Goal: Information Seeking & Learning: Learn about a topic

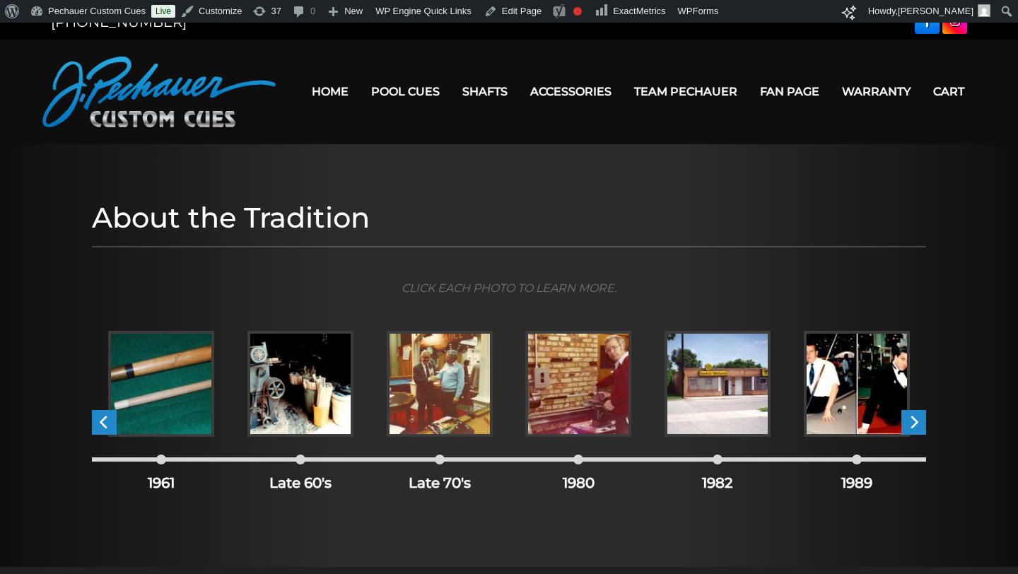
scroll to position [22, 0]
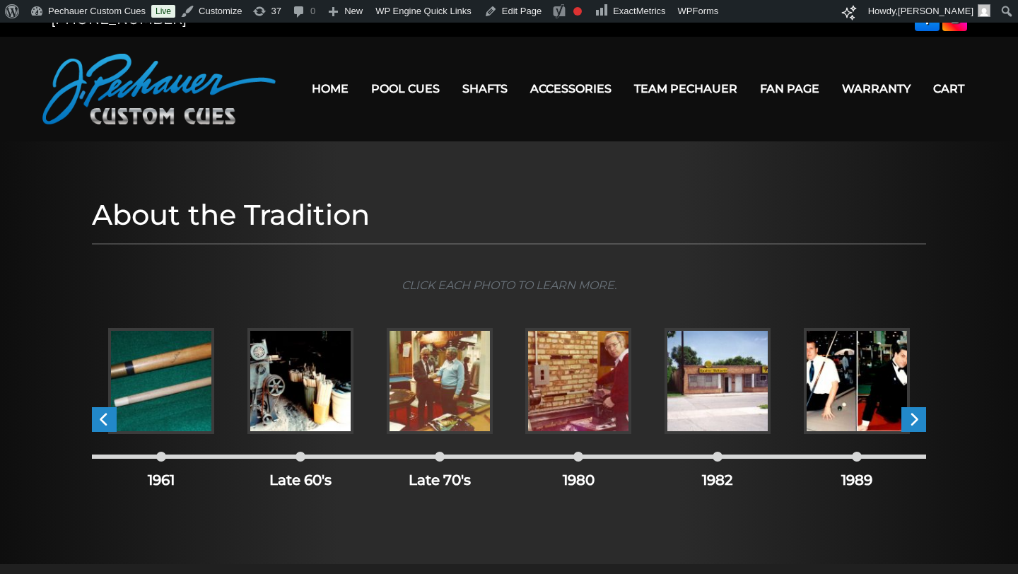
click at [163, 462] on div "1961" at bounding box center [161, 468] width 139 height 46
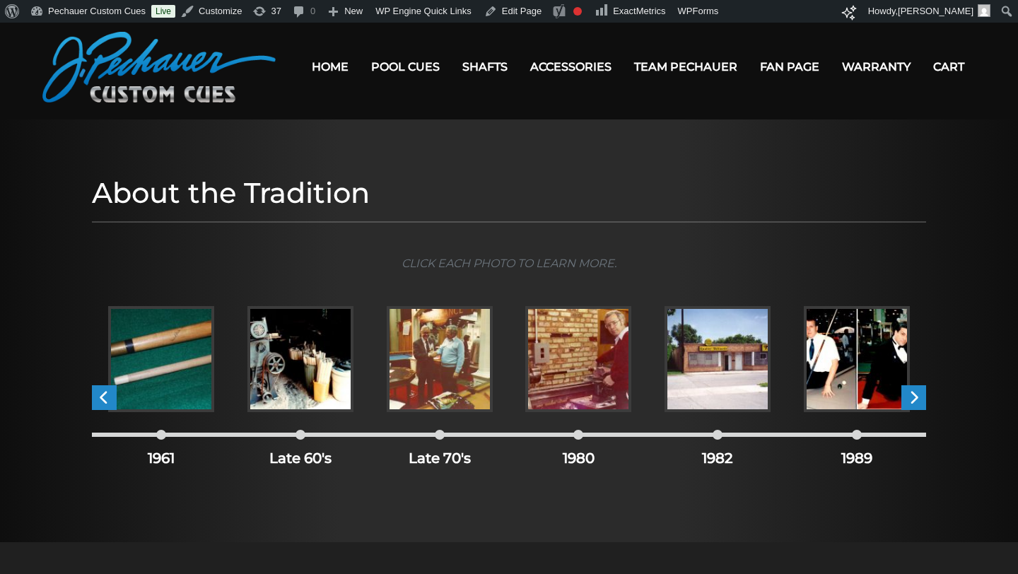
scroll to position [46, 0]
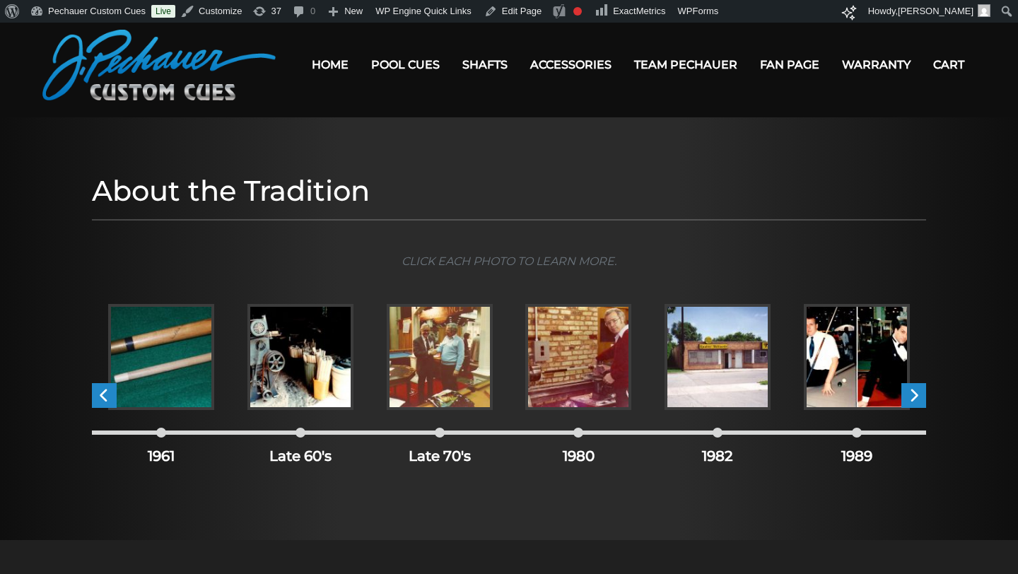
click at [164, 393] on img at bounding box center [161, 357] width 106 height 106
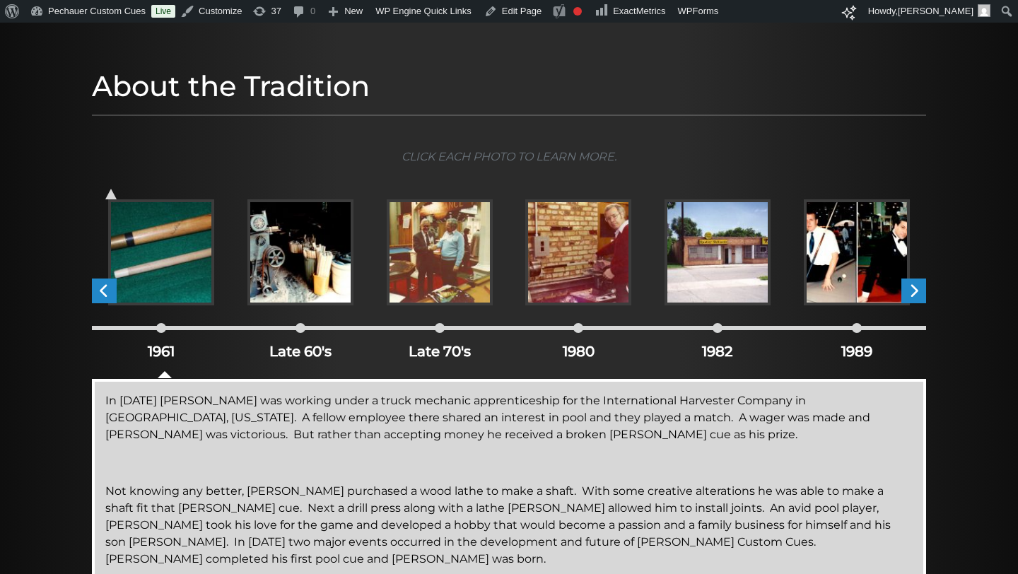
scroll to position [167, 0]
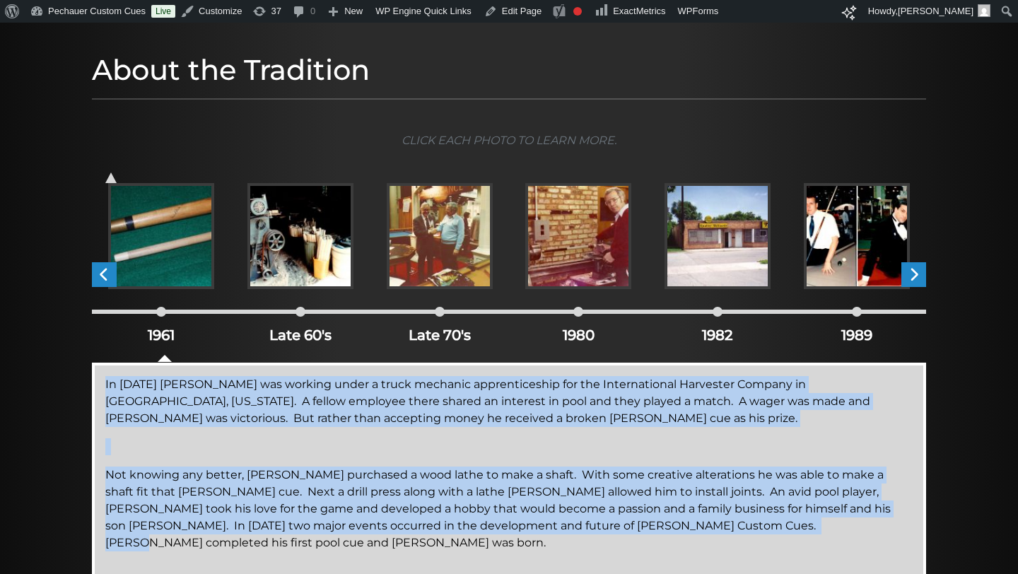
drag, startPoint x: 714, startPoint y: 534, endPoint x: 94, endPoint y: 383, distance: 637.9
copy div "In 1961 Jerry Pechauer was working under a truck mechanic apprenticeship for th…"
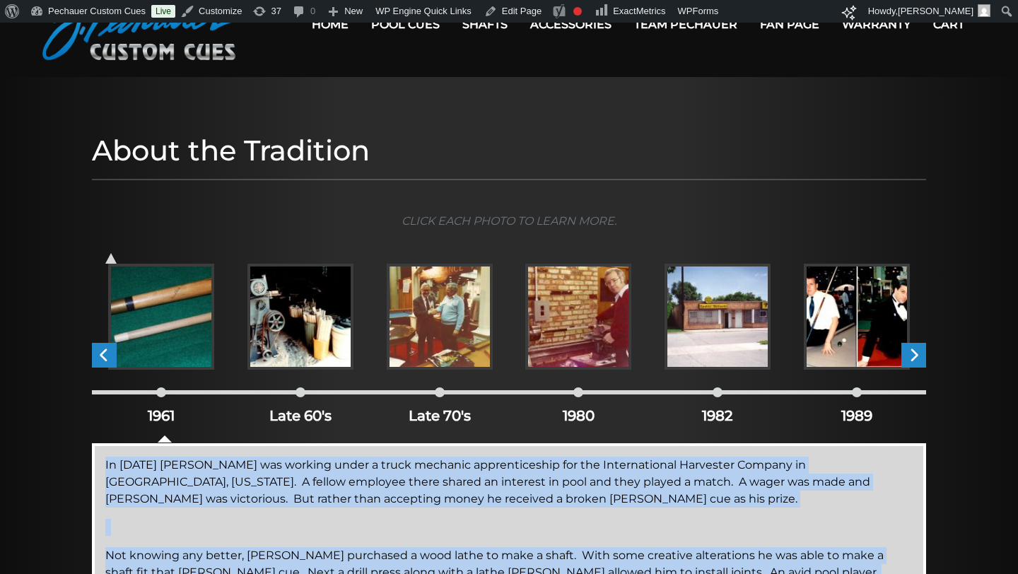
scroll to position [88, 0]
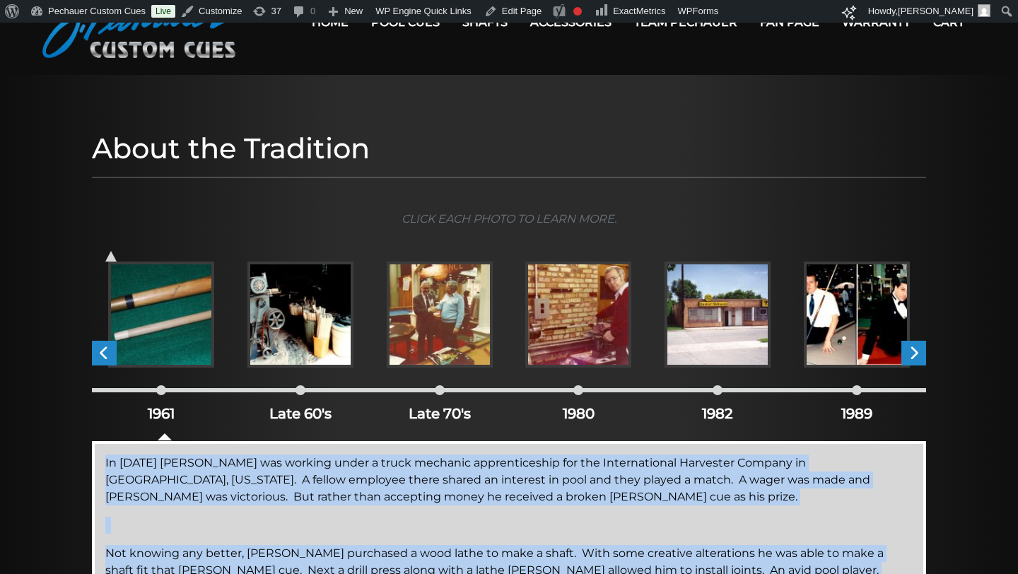
click at [167, 311] on img at bounding box center [161, 315] width 106 height 106
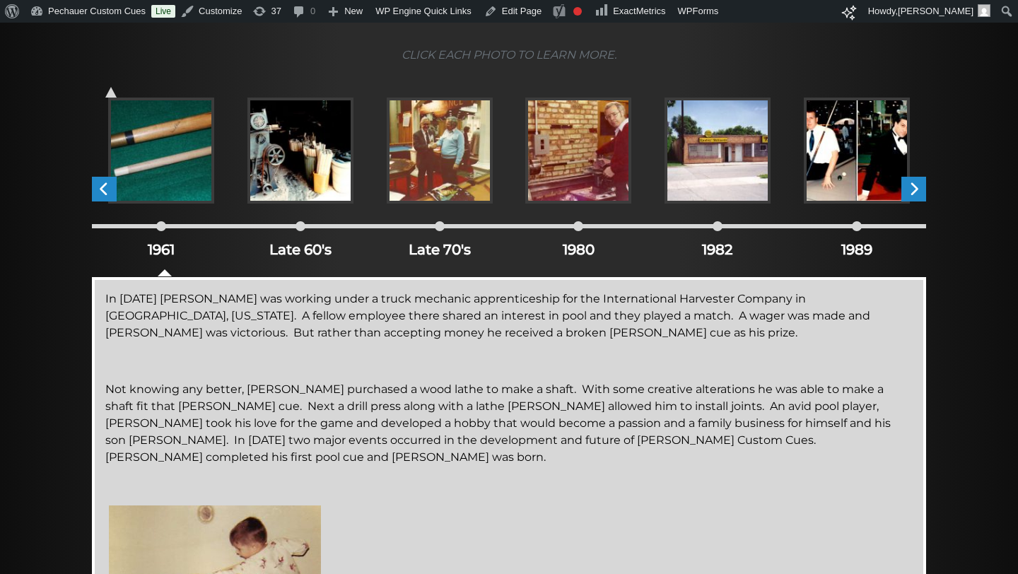
scroll to position [232, 0]
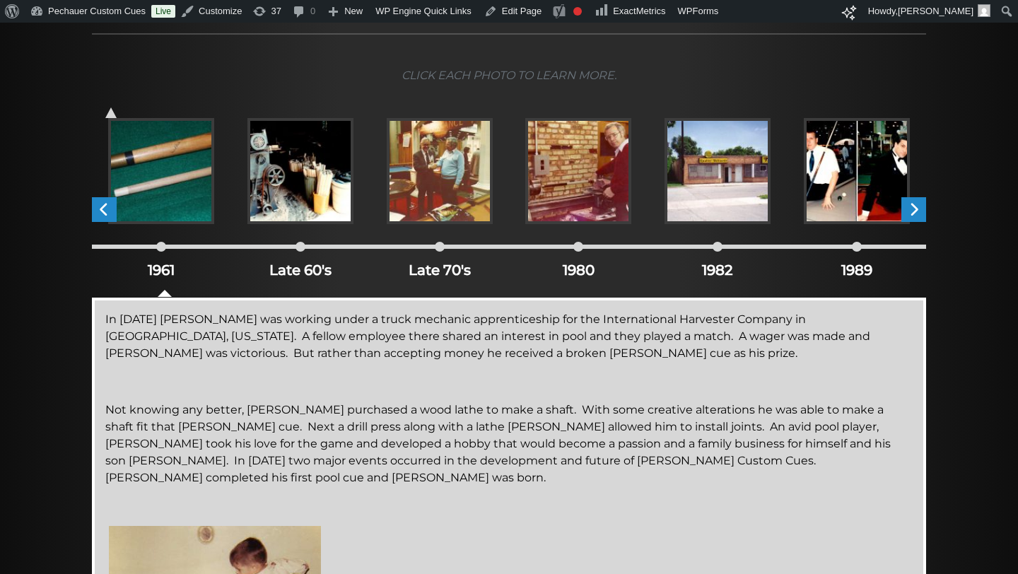
click at [262, 198] on img at bounding box center [300, 171] width 106 height 106
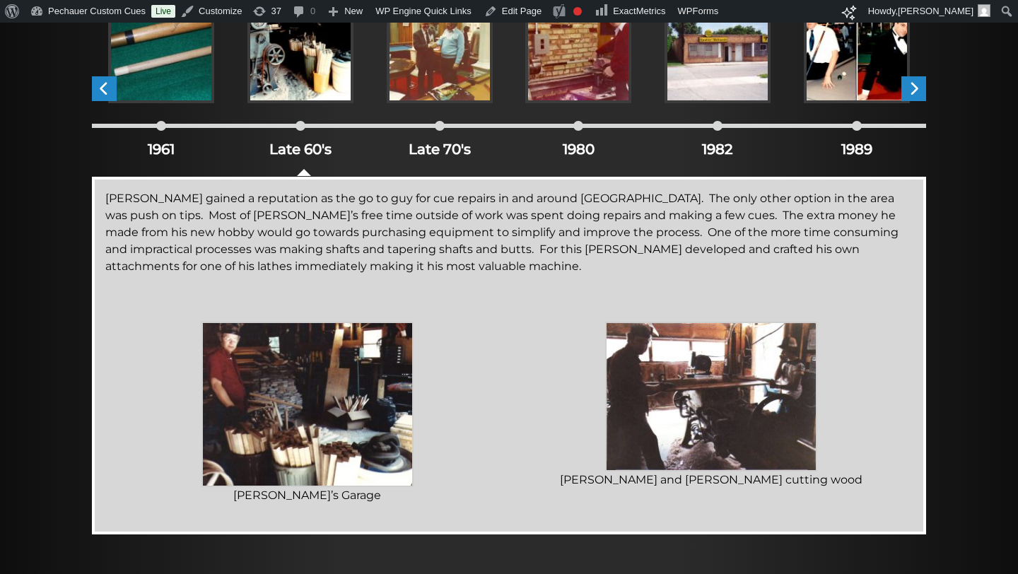
scroll to position [360, 0]
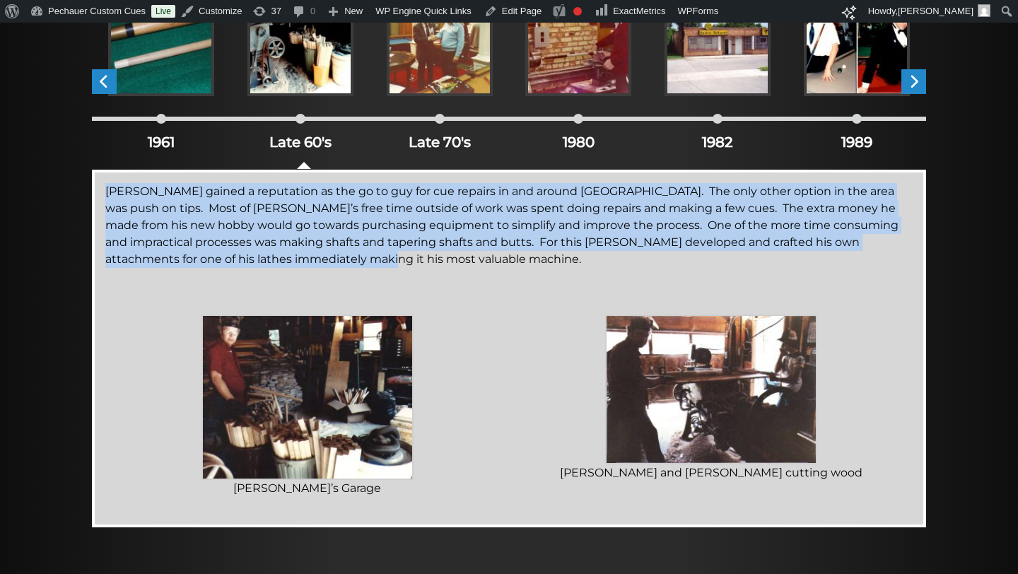
drag, startPoint x: 252, startPoint y: 262, endPoint x: 101, endPoint y: 192, distance: 166.0
click at [101, 192] on div "Jerry gained a reputation as the go to guy for cue repairs in and around Green …" at bounding box center [509, 349] width 834 height 358
copy p "Jerry gained a reputation as the go to guy for cue repairs in and around Green …"
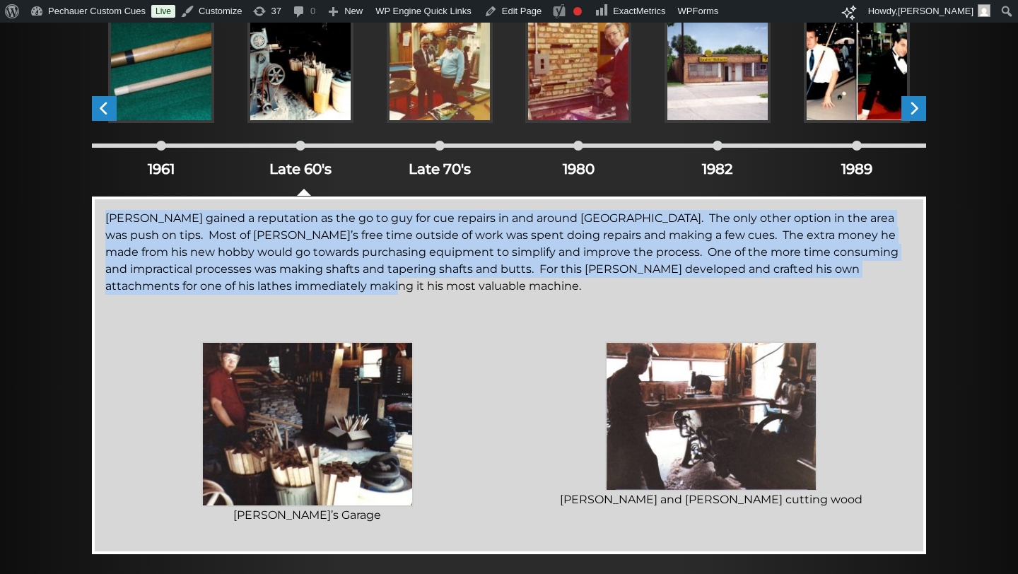
scroll to position [322, 0]
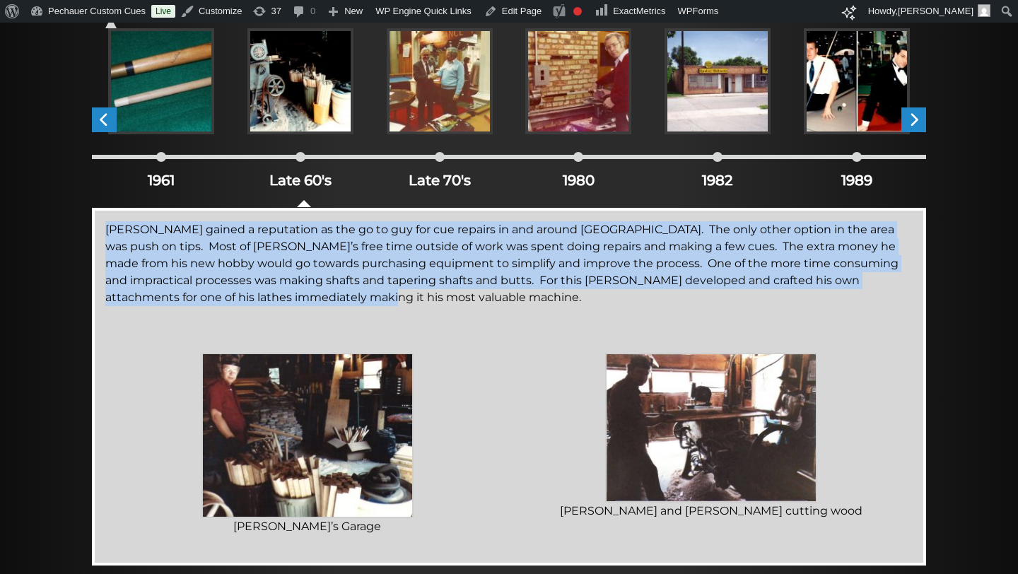
click at [447, 88] on img at bounding box center [440, 81] width 106 height 106
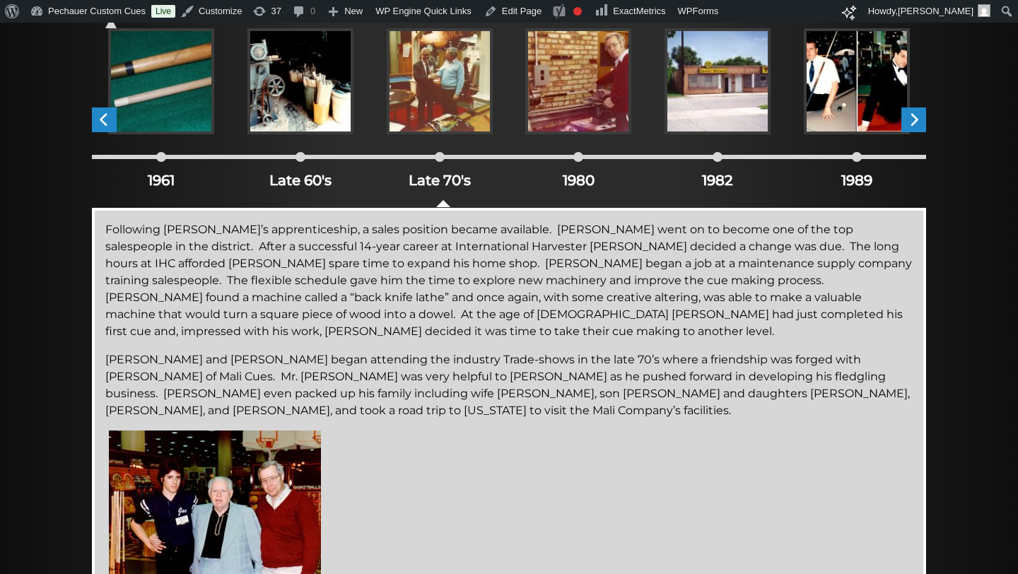
click at [322, 81] on img at bounding box center [300, 81] width 106 height 106
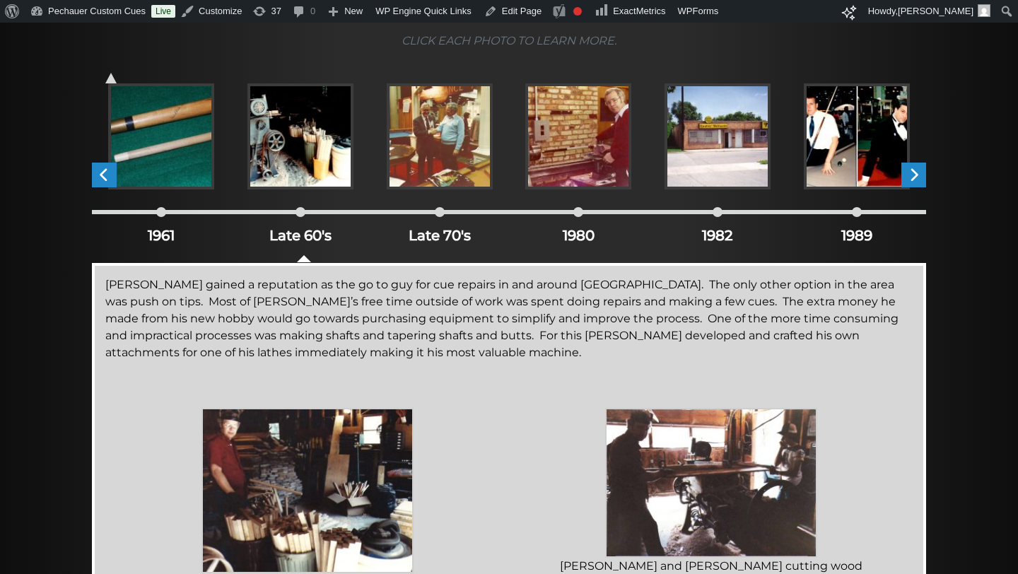
scroll to position [268, 0]
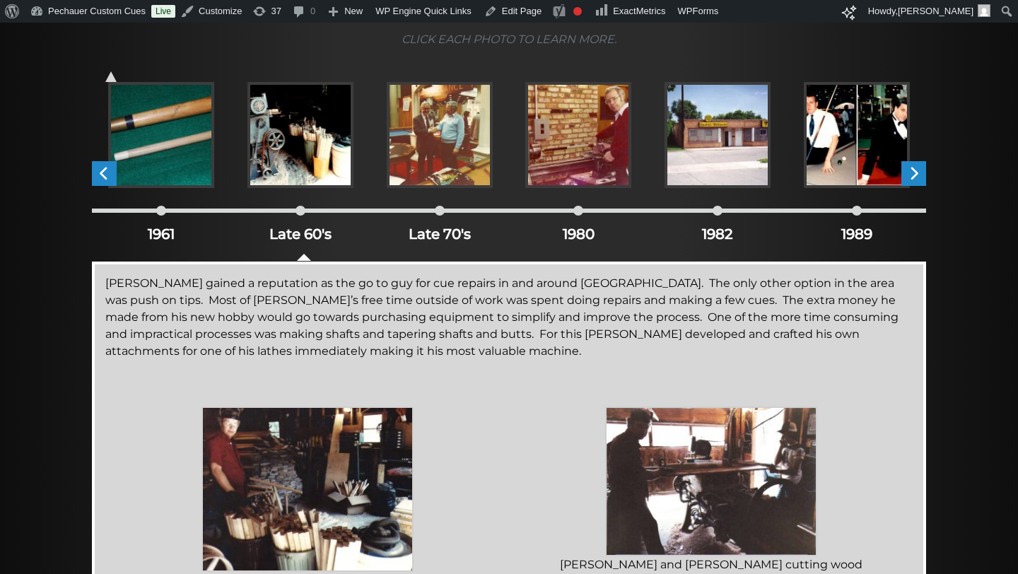
click at [428, 163] on img at bounding box center [440, 135] width 106 height 106
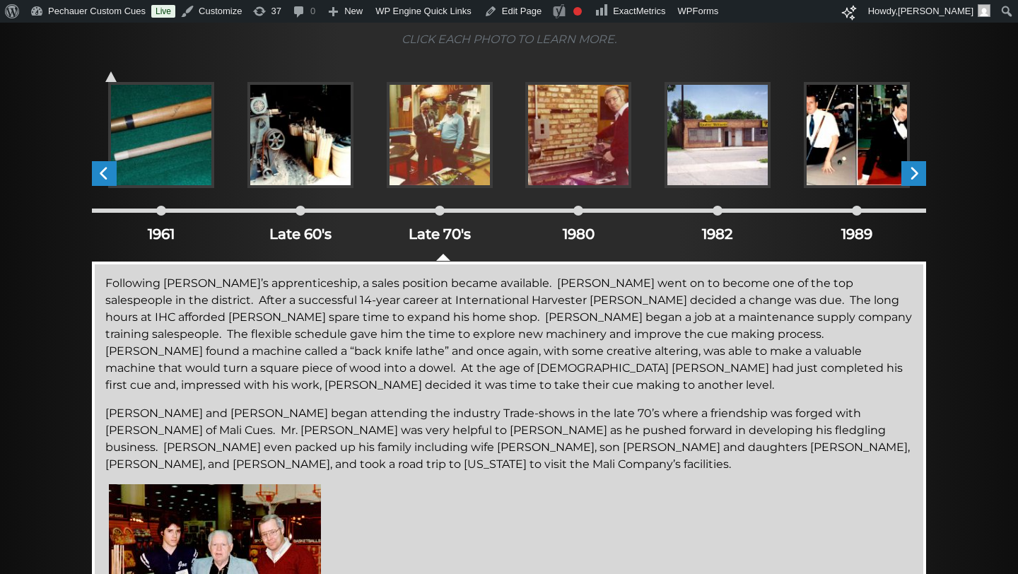
click at [558, 144] on img at bounding box center [578, 135] width 106 height 106
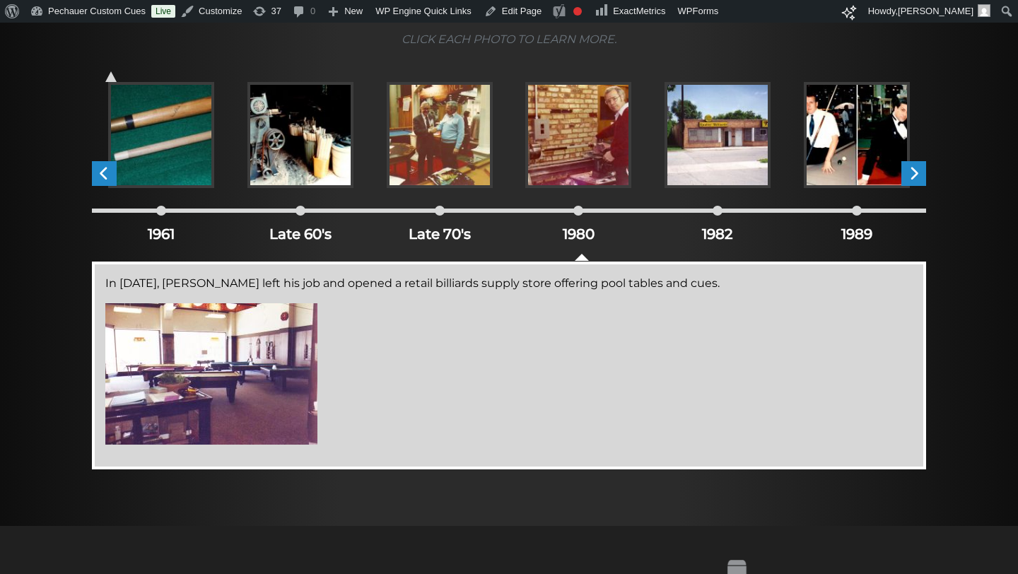
click at [340, 129] on img at bounding box center [300, 135] width 106 height 106
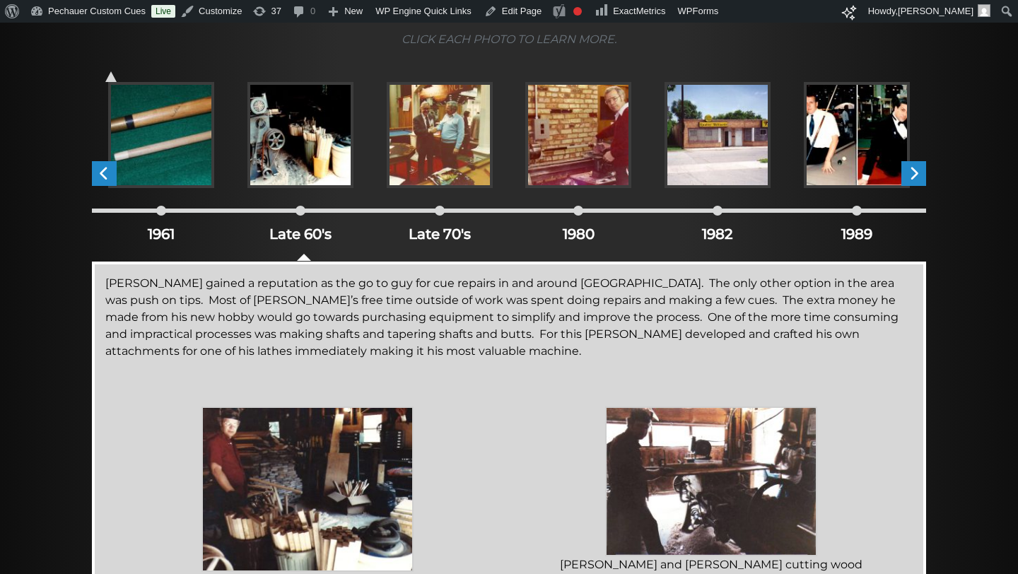
click at [172, 146] on img at bounding box center [161, 135] width 106 height 106
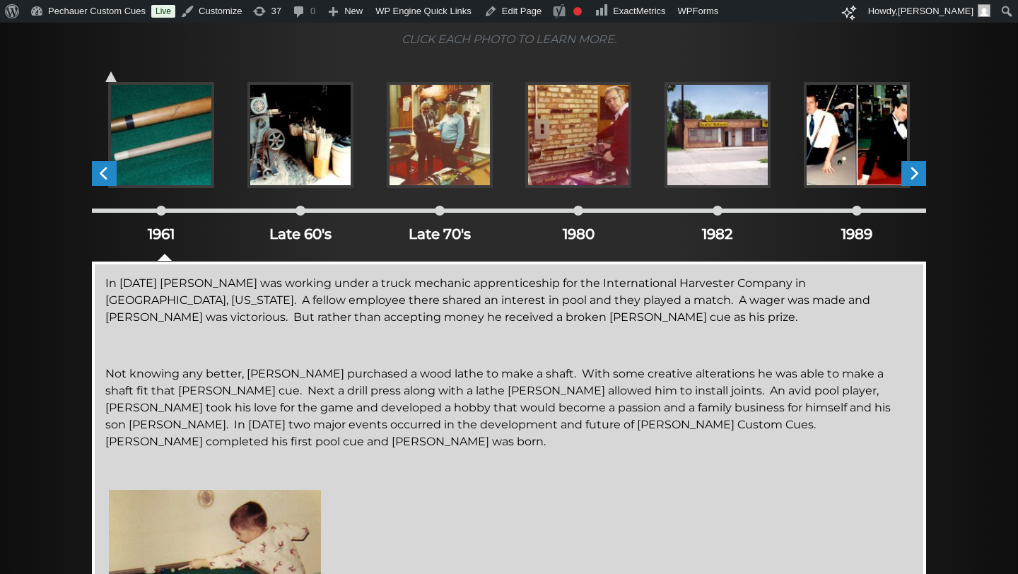
click at [302, 163] on img at bounding box center [300, 135] width 106 height 106
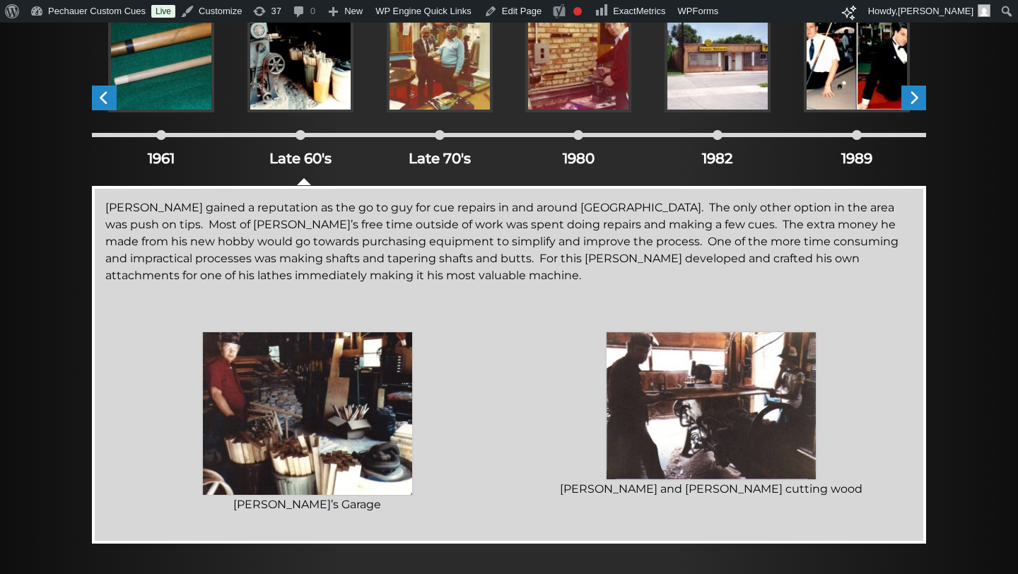
scroll to position [341, 0]
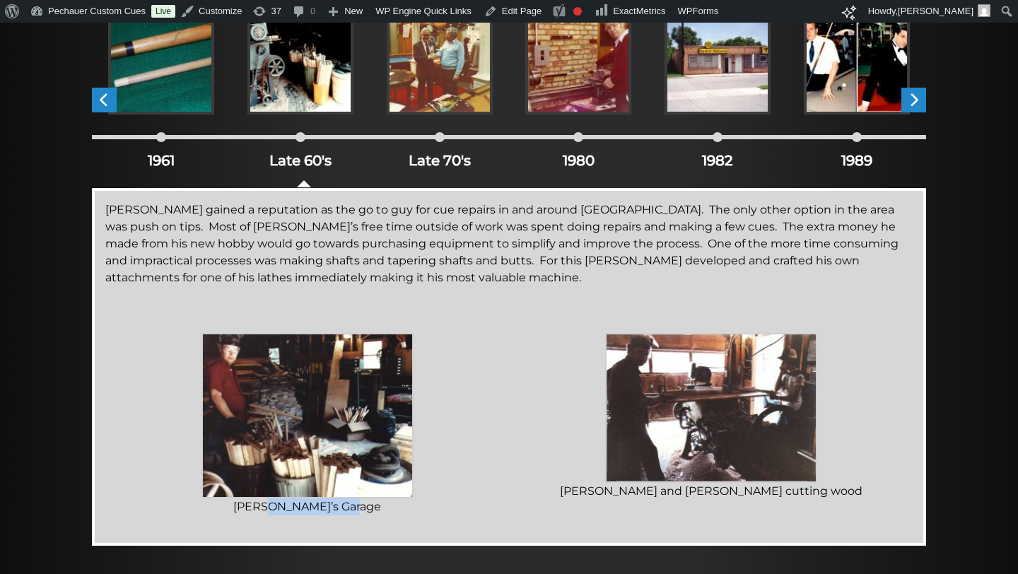
drag, startPoint x: 261, startPoint y: 509, endPoint x: 368, endPoint y: 513, distance: 107.5
click at [368, 513] on dd "Jerry’s Garage" at bounding box center [307, 506] width 404 height 17
click at [747, 395] on img at bounding box center [711, 408] width 212 height 150
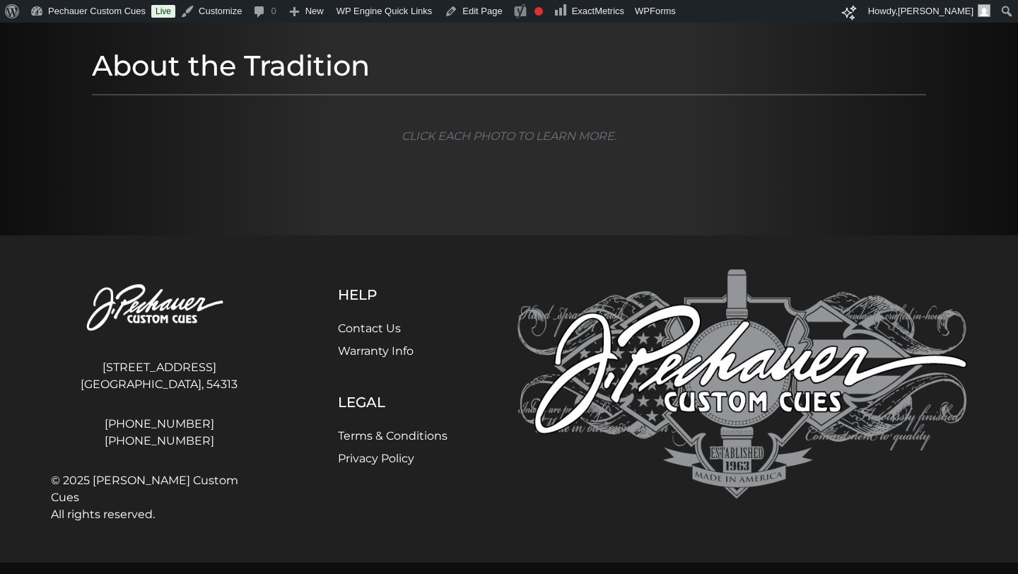
scroll to position [334, 0]
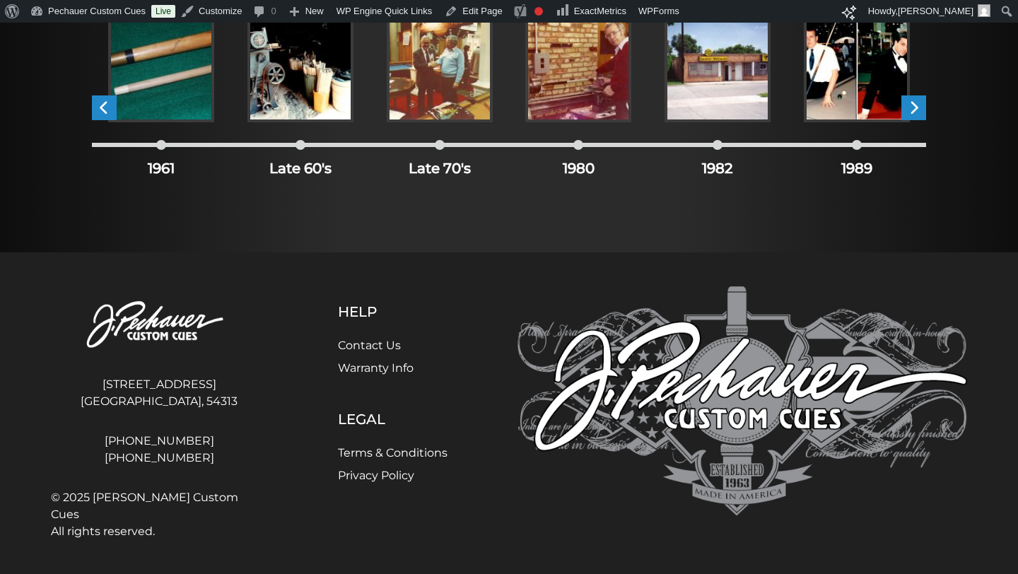
click at [323, 90] on img at bounding box center [300, 69] width 106 height 106
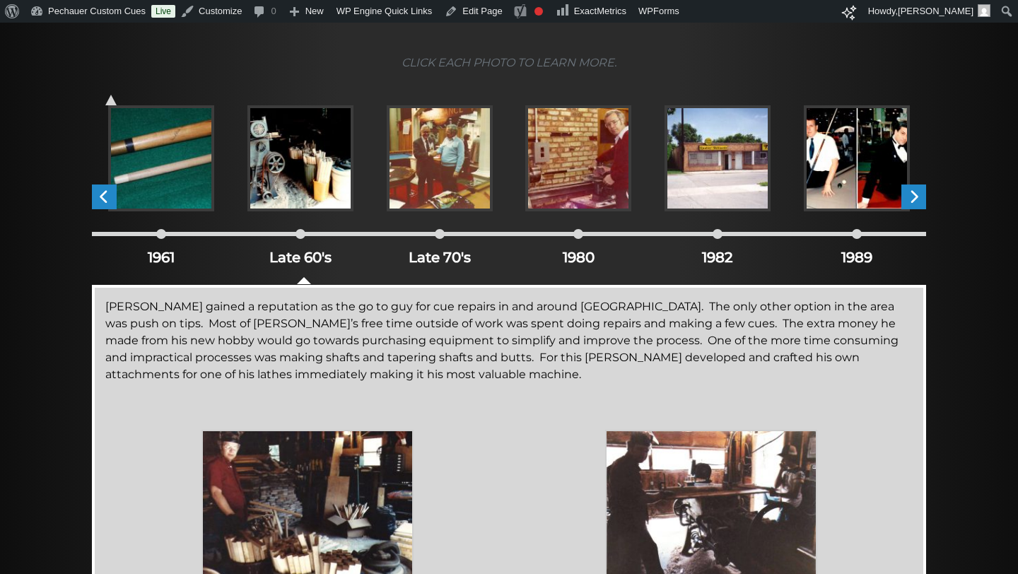
scroll to position [246, 0]
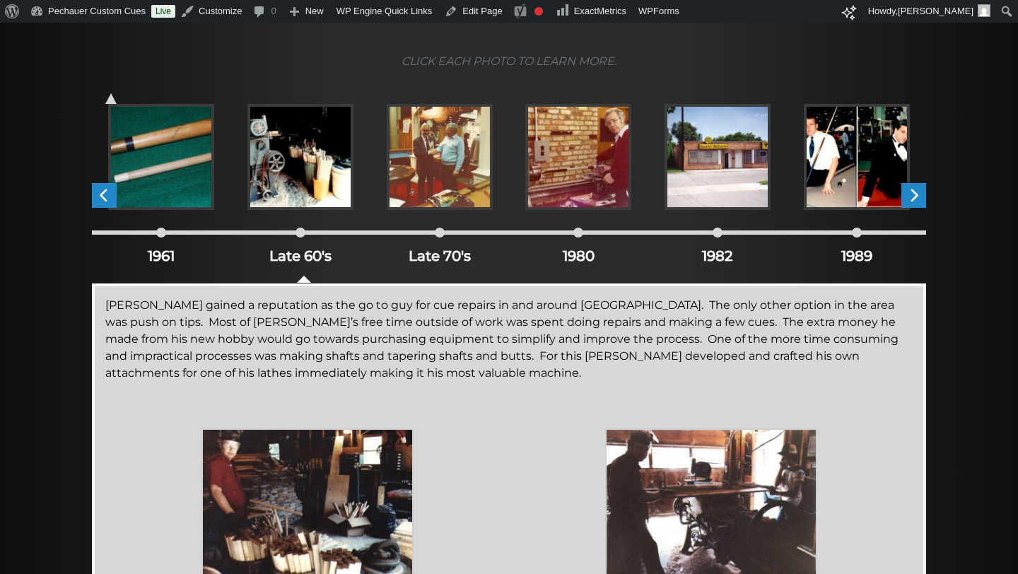
click at [423, 189] on img at bounding box center [440, 157] width 106 height 106
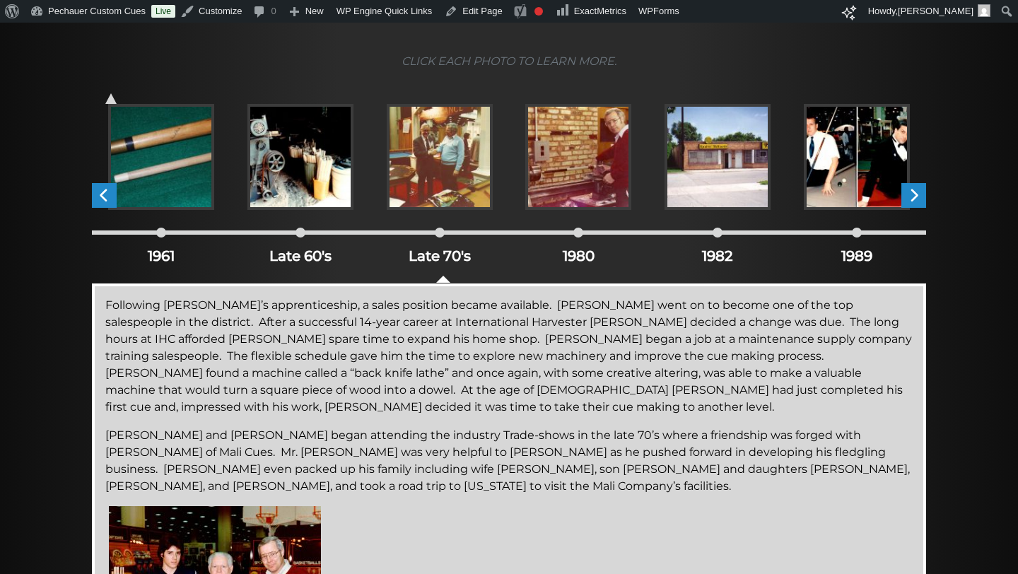
click at [365, 404] on div "Following Jerry’s apprenticeship, a sales position became available. Jerry went…" at bounding box center [509, 495] width 834 height 425
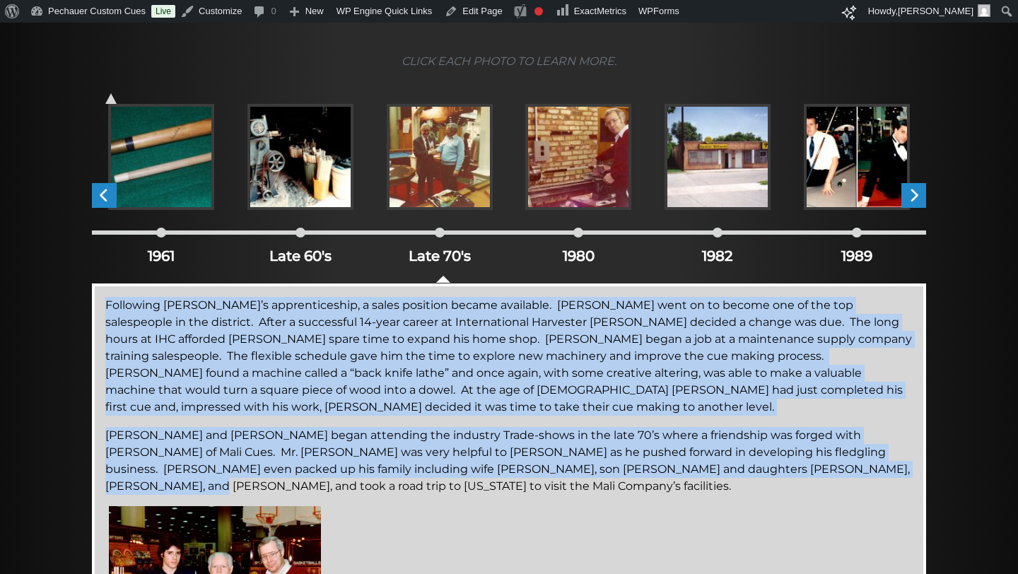
drag, startPoint x: 753, startPoint y: 457, endPoint x: 95, endPoint y: 310, distance: 673.4
click at [95, 310] on div "Following Jerry’s apprenticeship, a sales position became available. Jerry went…" at bounding box center [509, 495] width 834 height 425
copy div "Following Jerry’s apprenticeship, a sales position became available. Jerry went…"
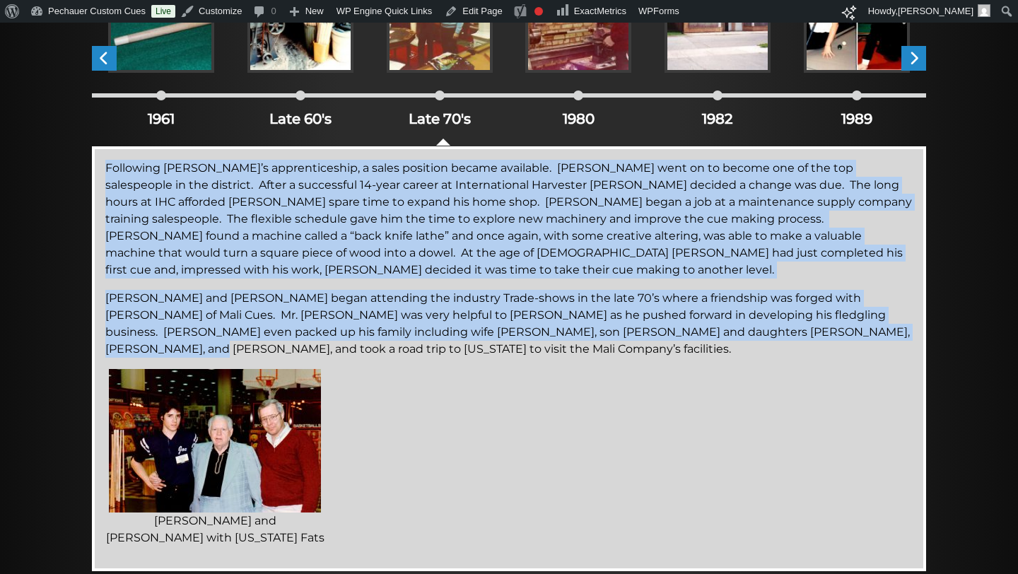
scroll to position [385, 0]
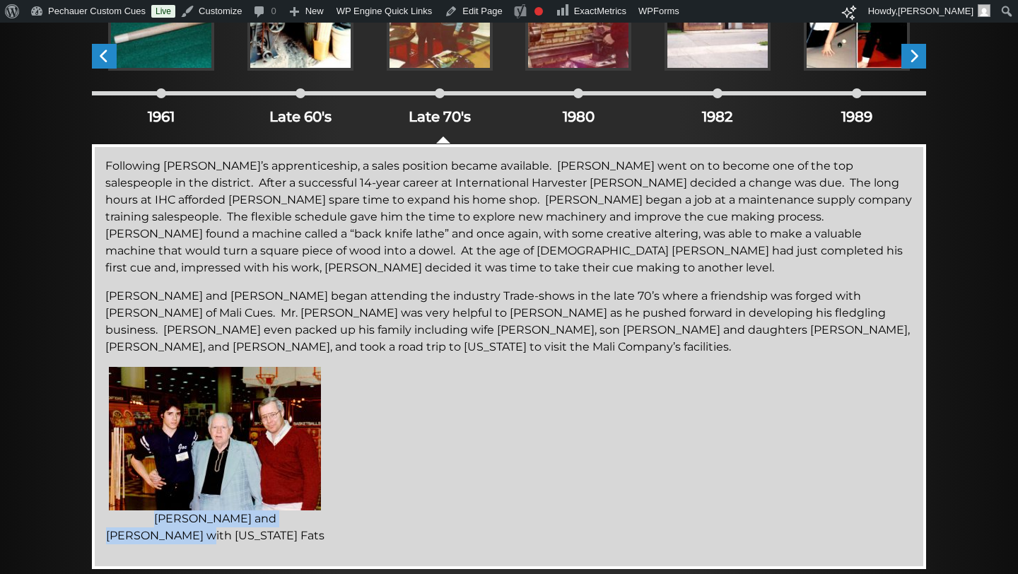
drag, startPoint x: 117, startPoint y: 488, endPoint x: 311, endPoint y: 495, distance: 194.5
click at [315, 498] on div "Following Jerry’s apprenticeship, a sales position became available. Jerry went…" at bounding box center [509, 356] width 834 height 425
copy p "Jerry and Joe with Minnesota Fats"
click at [585, 56] on img at bounding box center [578, 18] width 106 height 106
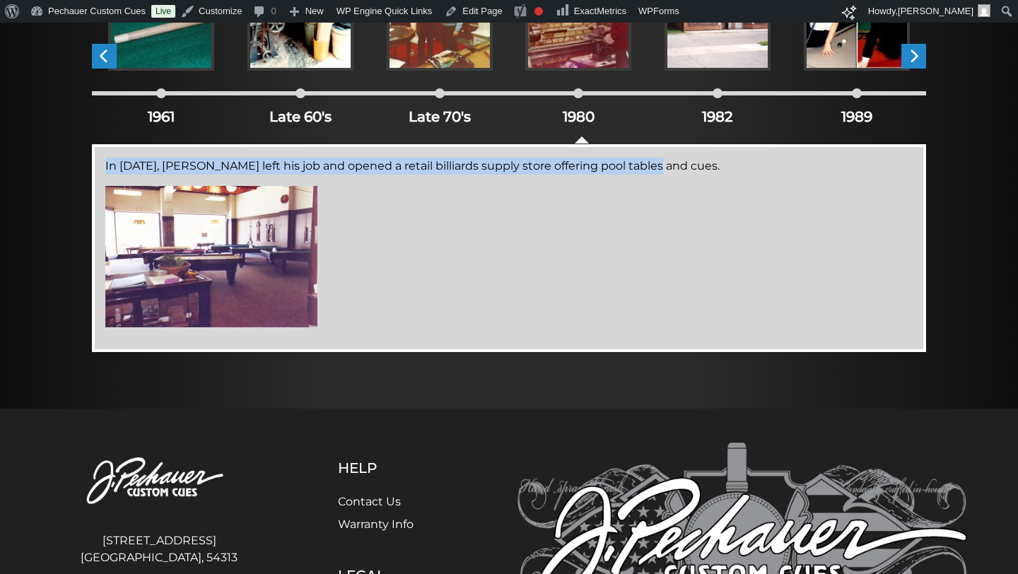
drag, startPoint x: 650, startPoint y: 168, endPoint x: 434, endPoint y: 148, distance: 216.4
click at [433, 148] on div "In 1980, Jerry left his job and opened a retail billiards supply store offering…" at bounding box center [509, 248] width 834 height 208
copy p "In 1980, Jerry left his job and opened a retail billiards supply store offering…"
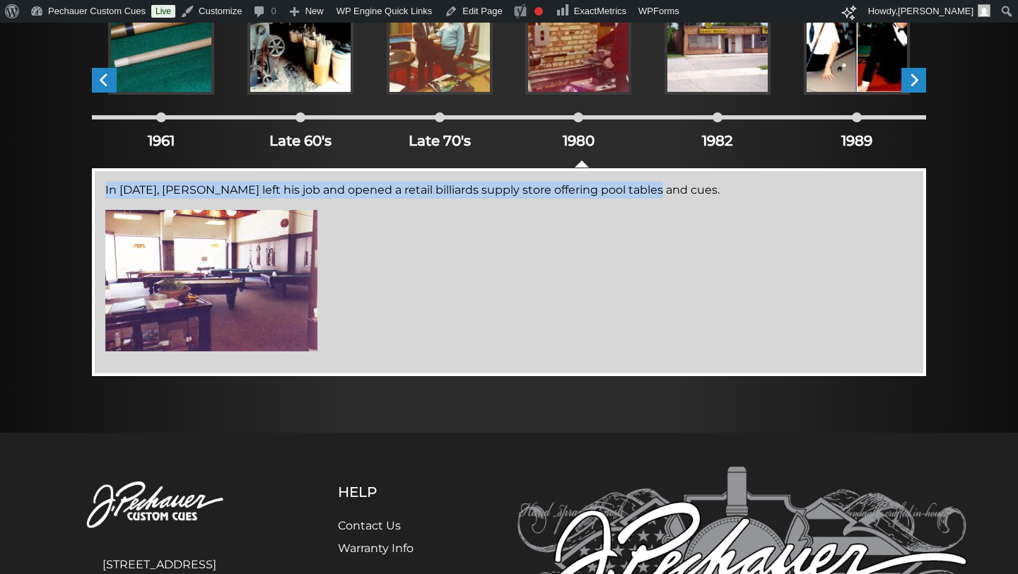
scroll to position [363, 0]
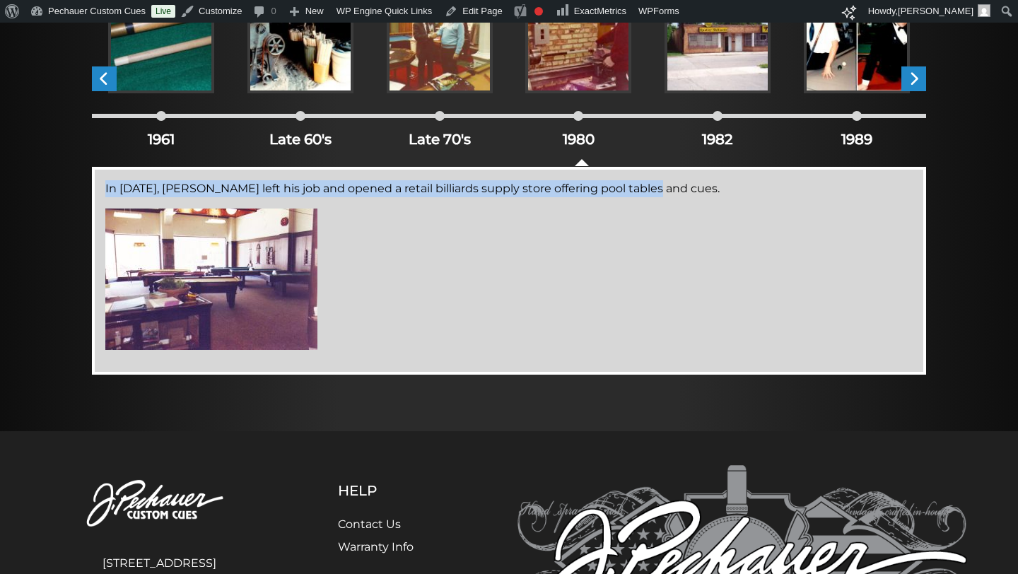
click at [703, 76] on img at bounding box center [717, 40] width 106 height 106
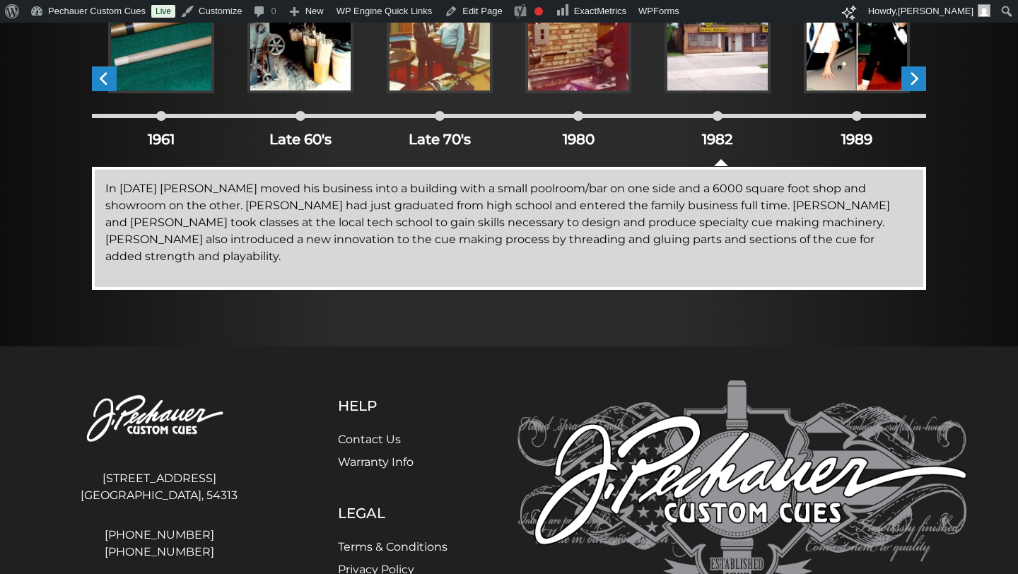
click at [664, 238] on p "In 1982 Jerry moved his business into a building with a small poolroom/bar on o…" at bounding box center [508, 222] width 807 height 85
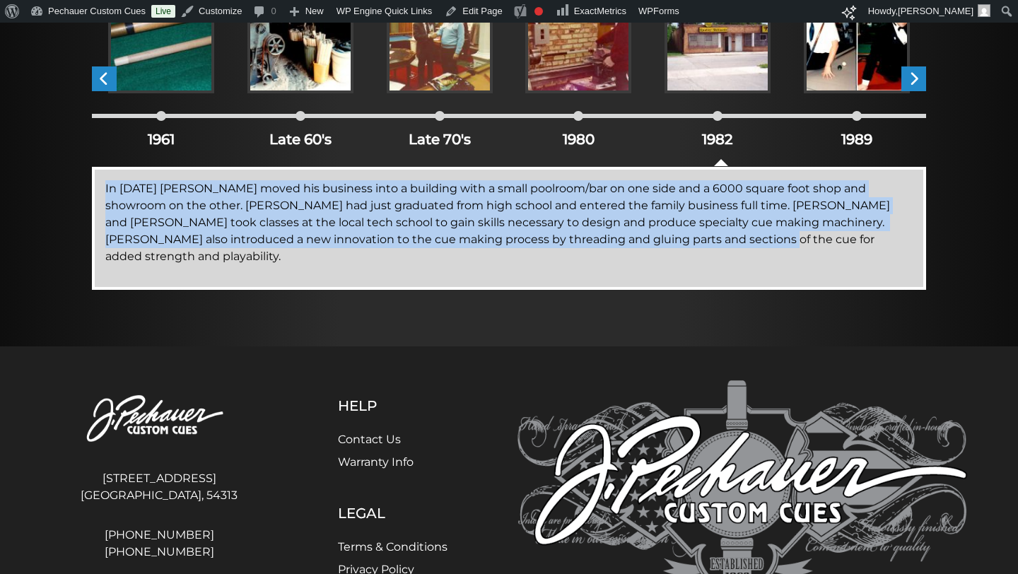
drag, startPoint x: 659, startPoint y: 243, endPoint x: 88, endPoint y: 191, distance: 574.2
click at [88, 191] on div "About the Tradition CLICK EACH PHOTO TO LEARN MORE. 1961 Late 60's Late 70's 19…" at bounding box center [509, 73] width 848 height 447
copy p "In 1982 Jerry moved his business into a building with a small poolroom/bar on o…"
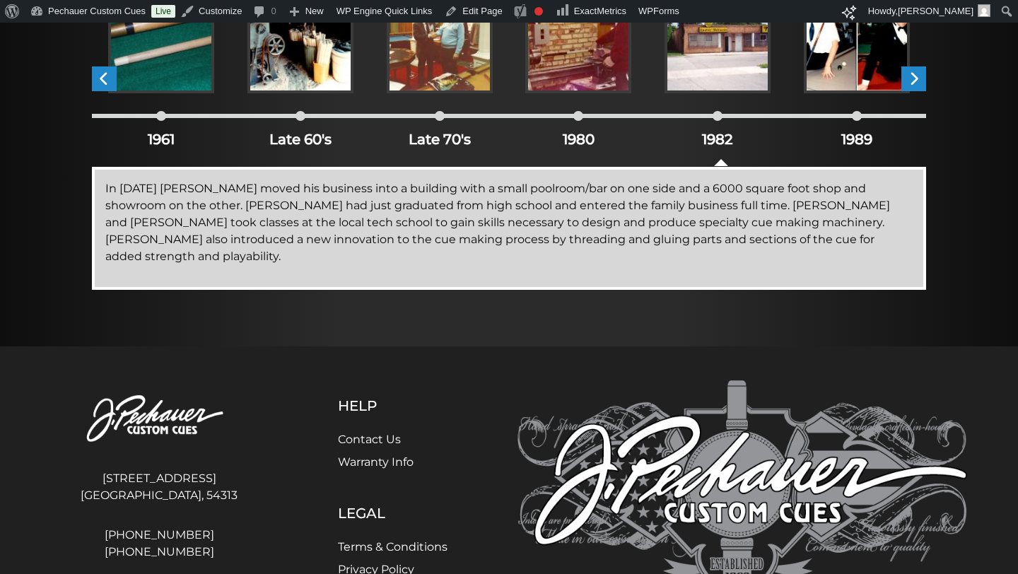
click at [855, 117] on div "1989" at bounding box center [856, 127] width 139 height 46
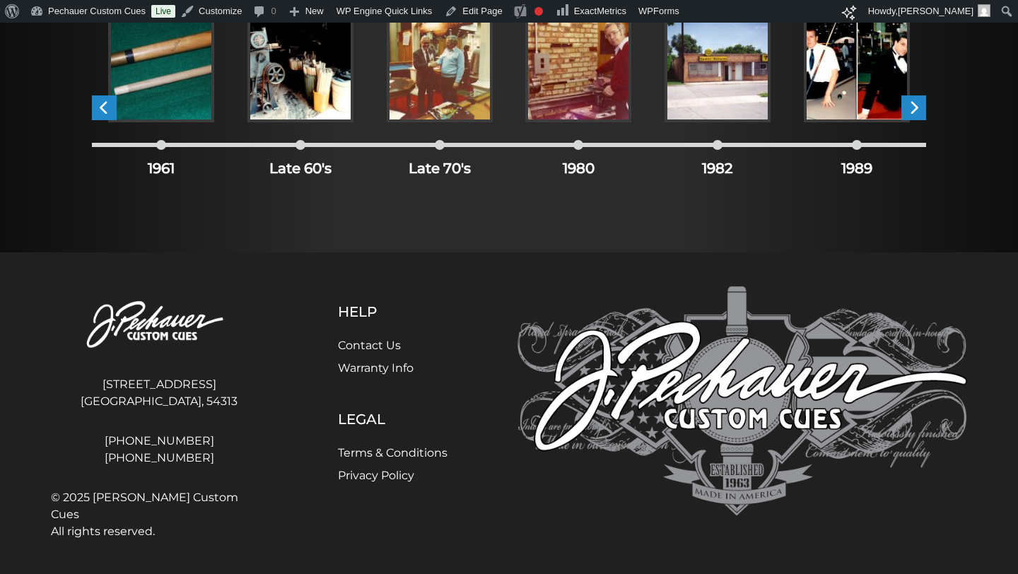
click at [857, 147] on div "1989" at bounding box center [856, 156] width 139 height 46
click at [852, 90] on img at bounding box center [857, 69] width 106 height 106
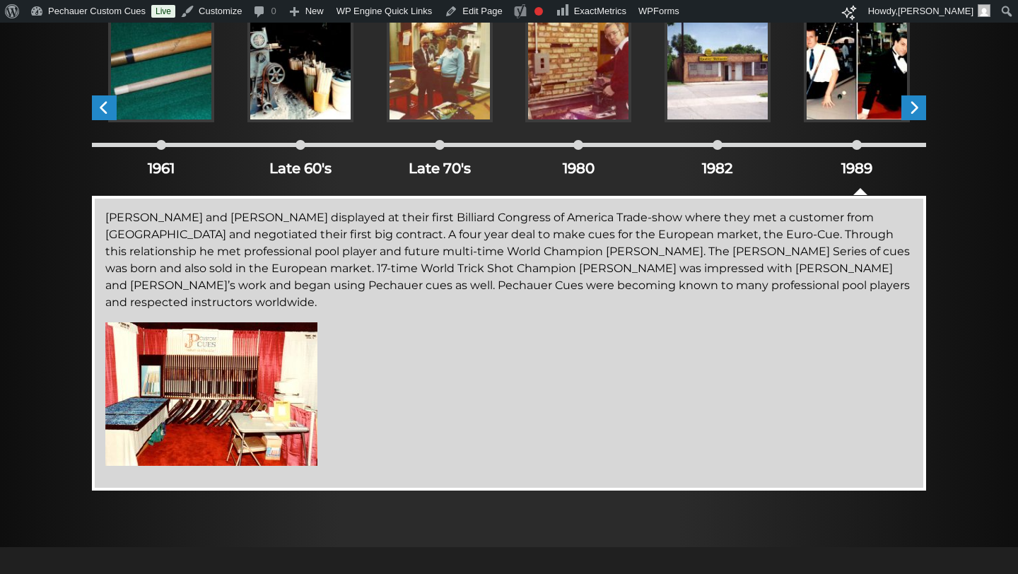
scroll to position [363, 0]
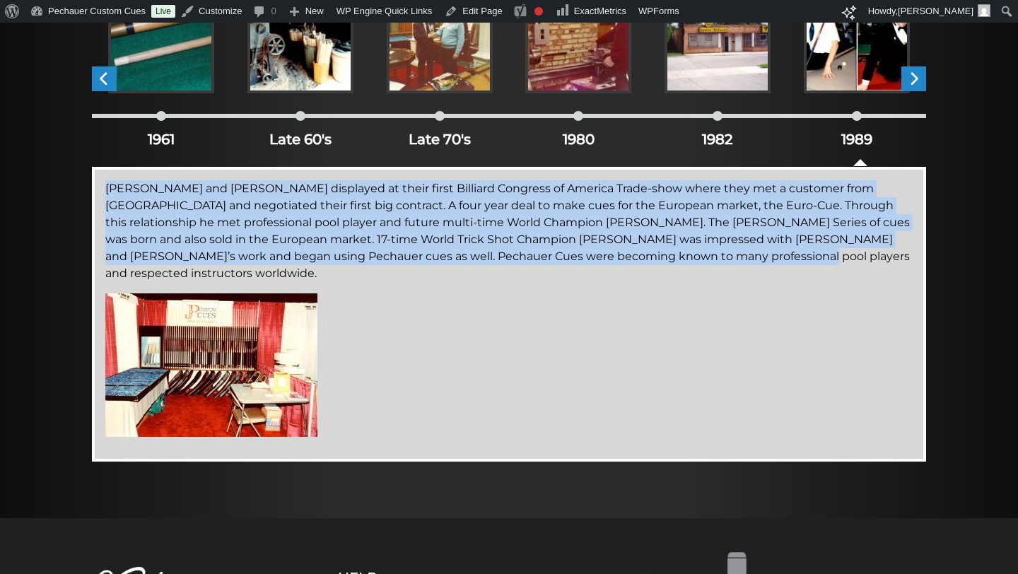
drag, startPoint x: 737, startPoint y: 258, endPoint x: 225, endPoint y: 170, distance: 519.3
click at [225, 170] on div "Jerry and Joe displayed at their first Billiard Congress of America Trade-show …" at bounding box center [509, 314] width 834 height 295
copy p "Jerry and Joe displayed at their first Billiard Congress of America Trade-show …"
click at [914, 84] on span "›" at bounding box center [913, 78] width 25 height 25
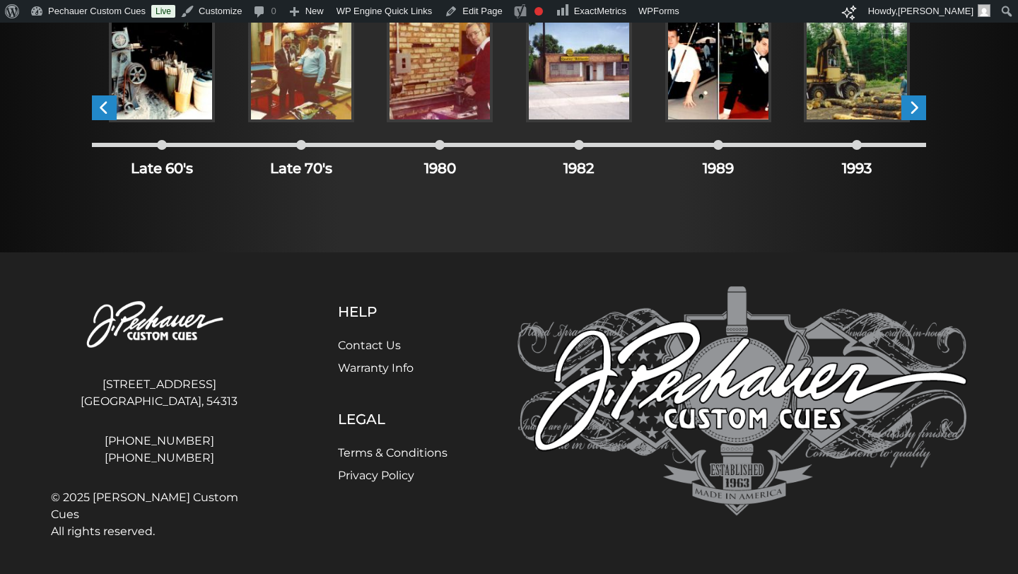
click at [853, 93] on img at bounding box center [857, 69] width 106 height 106
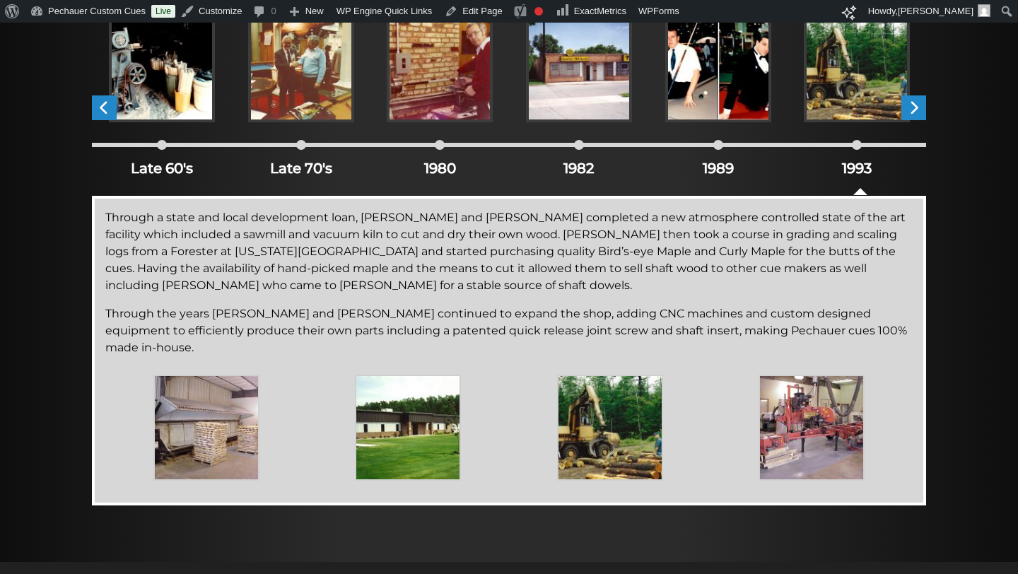
click at [919, 116] on span "›" at bounding box center [913, 107] width 25 height 25
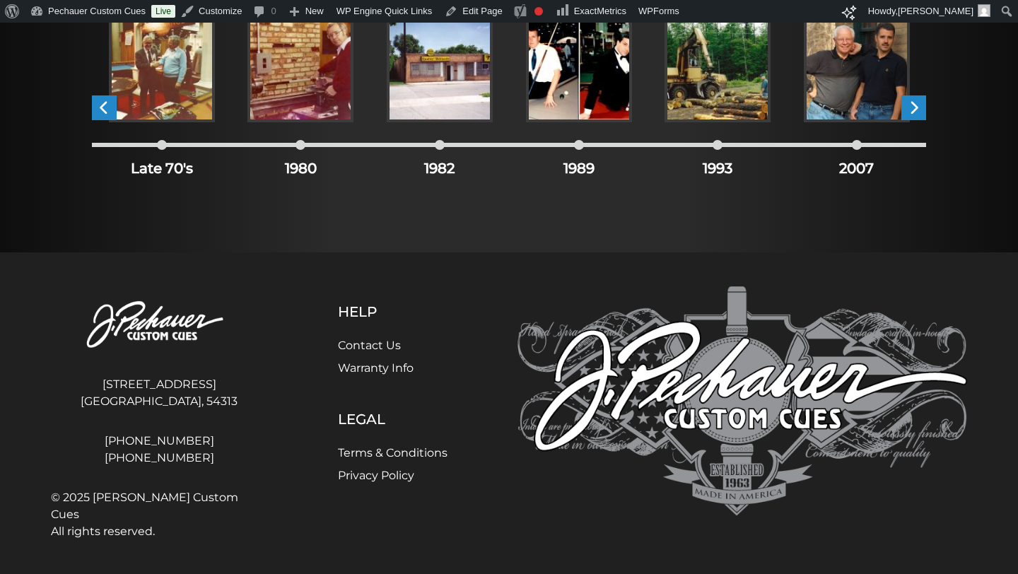
click at [737, 95] on img at bounding box center [717, 69] width 106 height 106
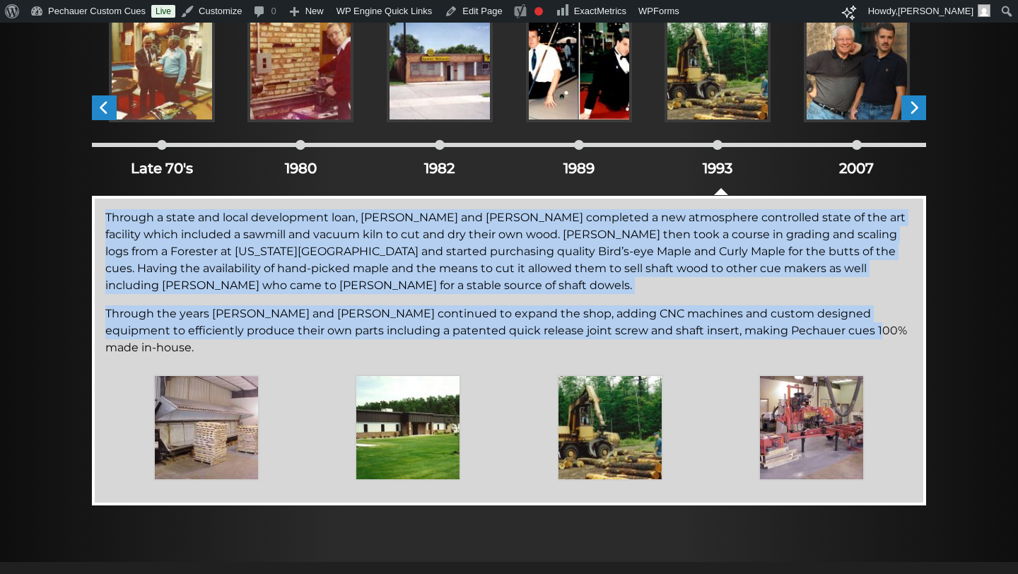
drag, startPoint x: 807, startPoint y: 332, endPoint x: 180, endPoint y: 195, distance: 641.7
click at [187, 199] on div "Through a state and local development loan, Jerry and Joe completed a new atmos…" at bounding box center [509, 351] width 834 height 310
copy div "Through a state and local development loan, Jerry and Joe completed a new atmos…"
click at [850, 80] on img at bounding box center [857, 69] width 106 height 106
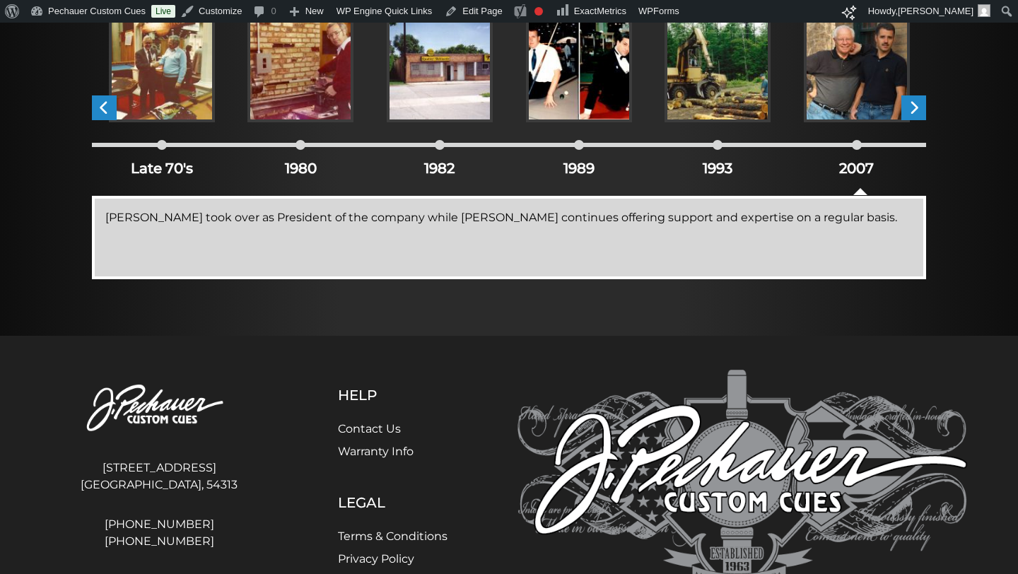
click at [914, 112] on span "›" at bounding box center [913, 107] width 25 height 25
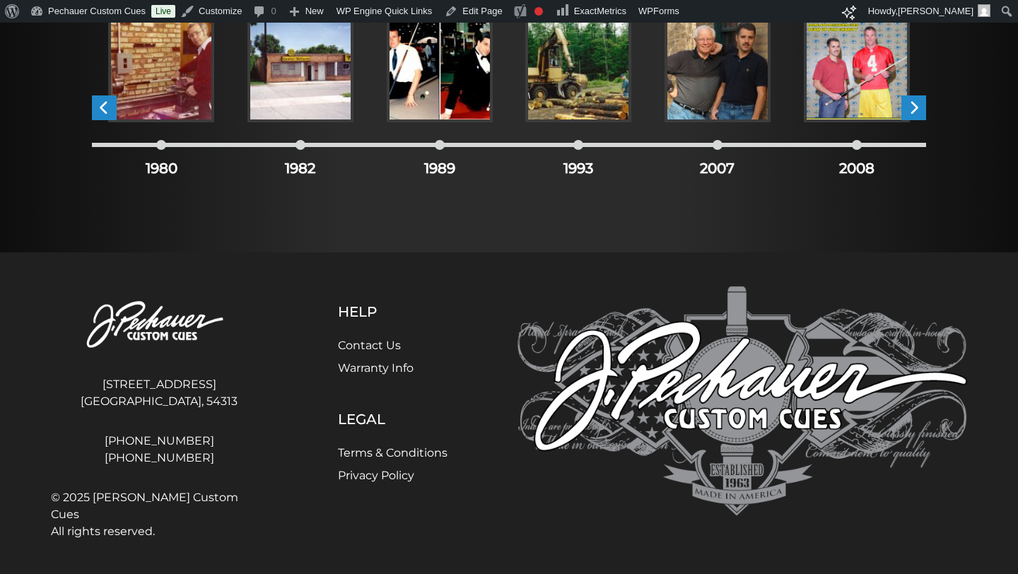
click at [859, 85] on img at bounding box center [857, 69] width 106 height 106
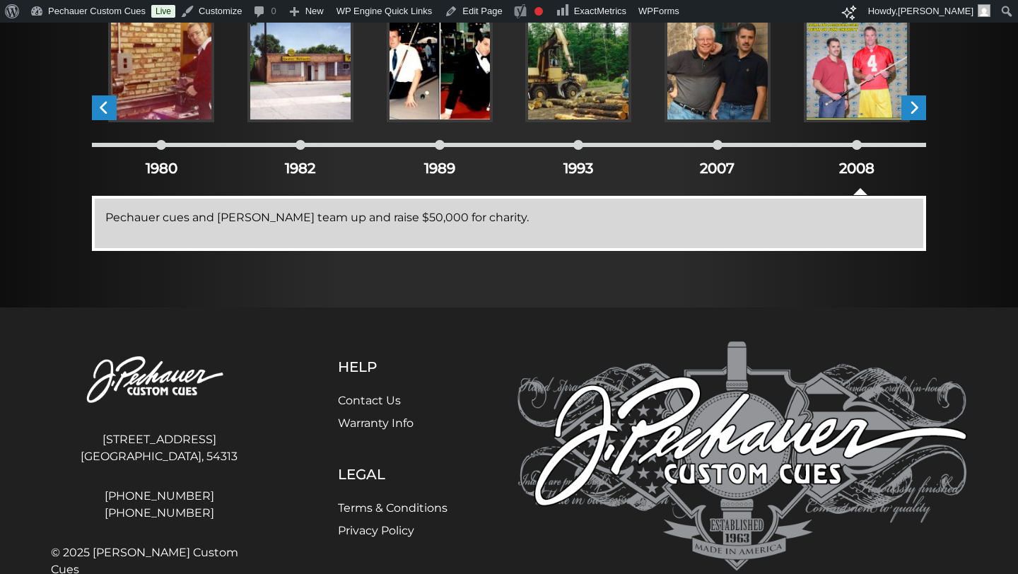
click at [915, 115] on span "›" at bounding box center [913, 107] width 25 height 25
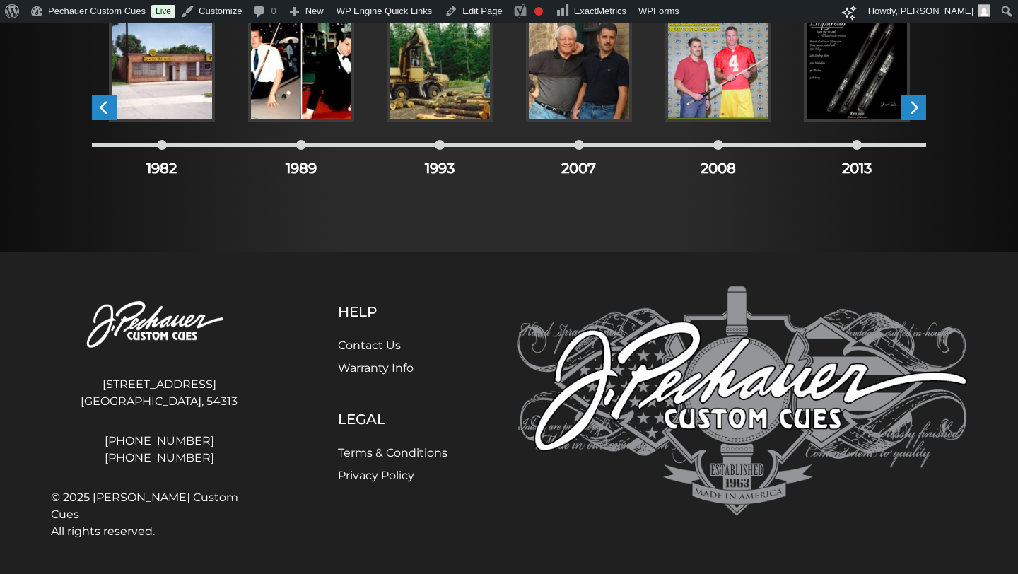
click at [915, 115] on span "›" at bounding box center [913, 107] width 25 height 25
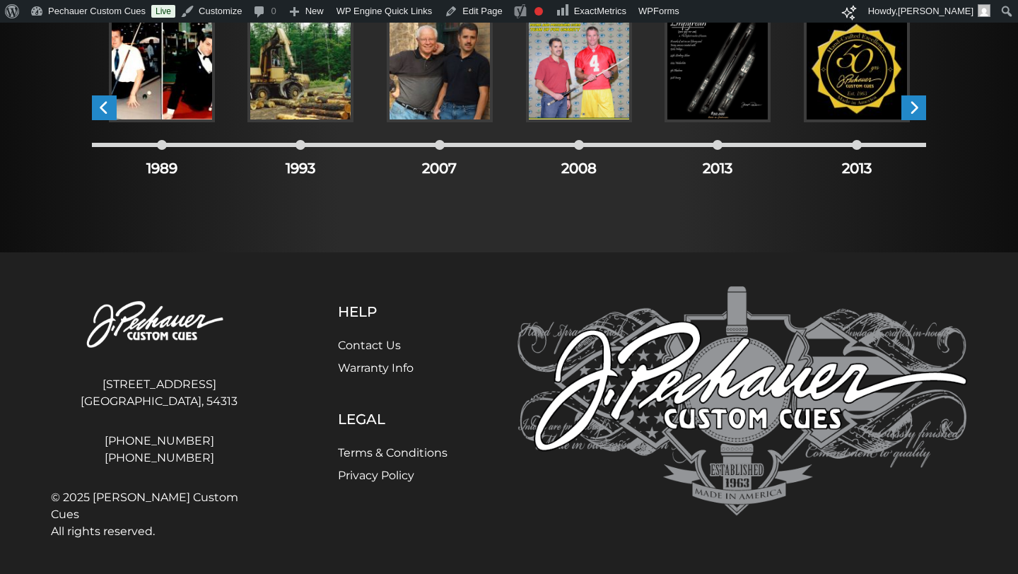
click at [700, 107] on img at bounding box center [717, 69] width 106 height 106
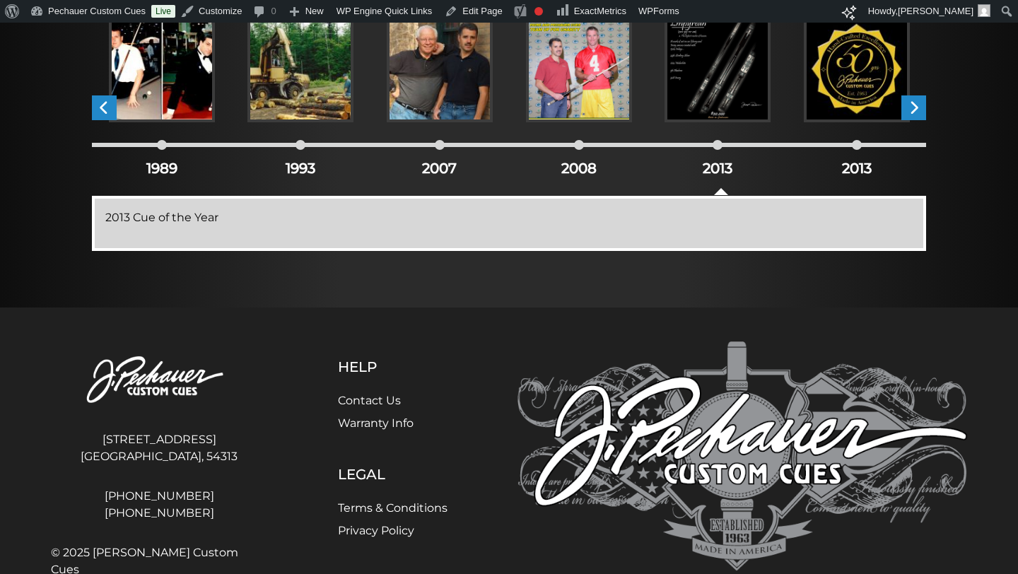
click at [847, 89] on img at bounding box center [857, 69] width 106 height 106
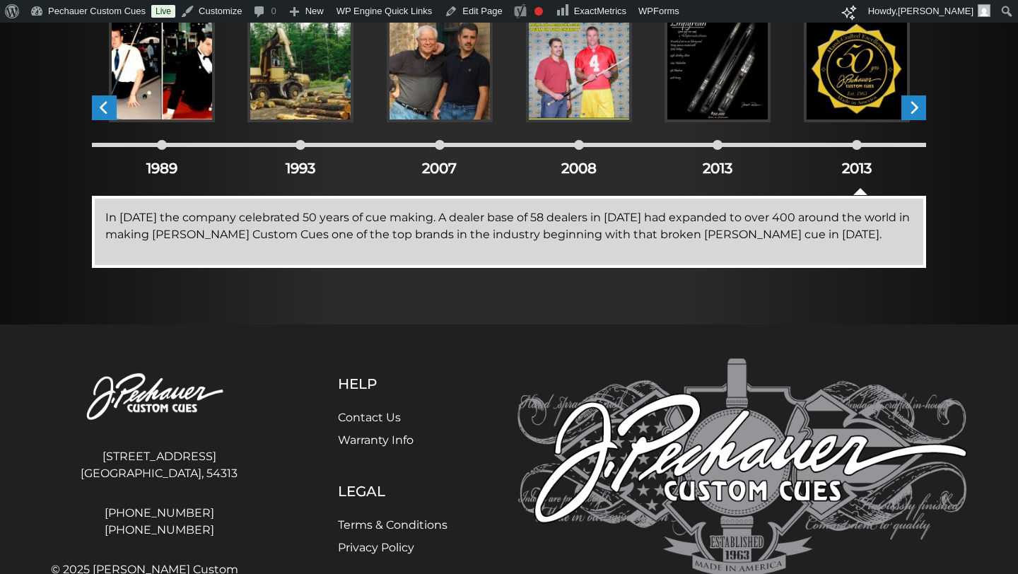
click at [916, 108] on span "›" at bounding box center [913, 107] width 25 height 25
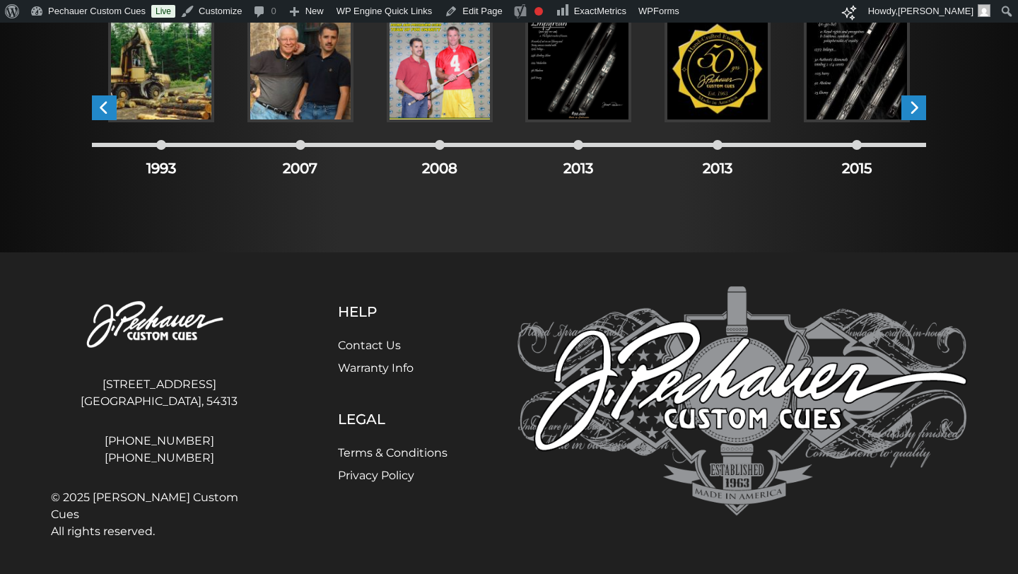
click at [916, 109] on span "›" at bounding box center [913, 107] width 25 height 25
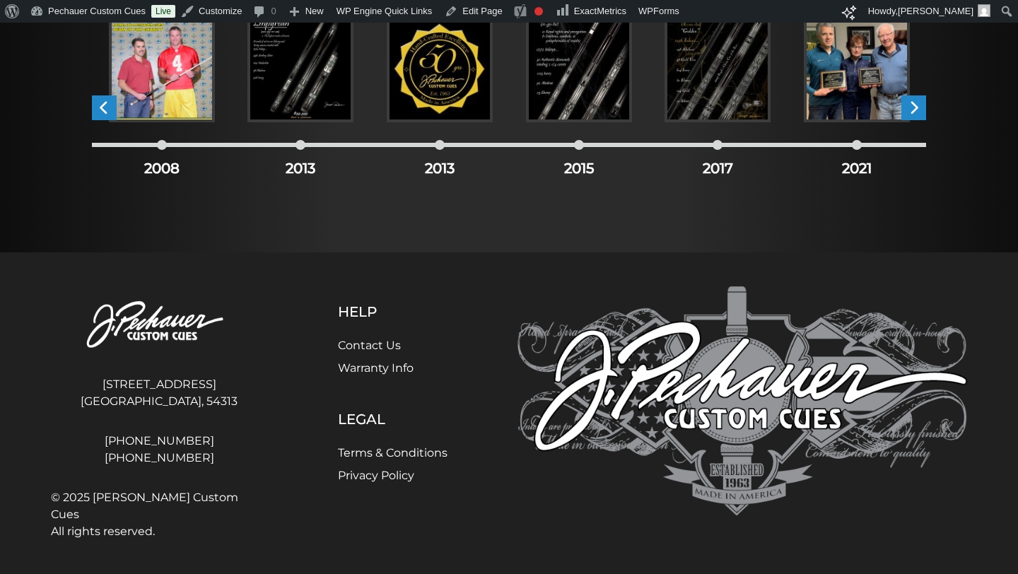
click at [916, 109] on span "›" at bounding box center [913, 107] width 25 height 25
click at [103, 112] on span "‹" at bounding box center [104, 107] width 25 height 25
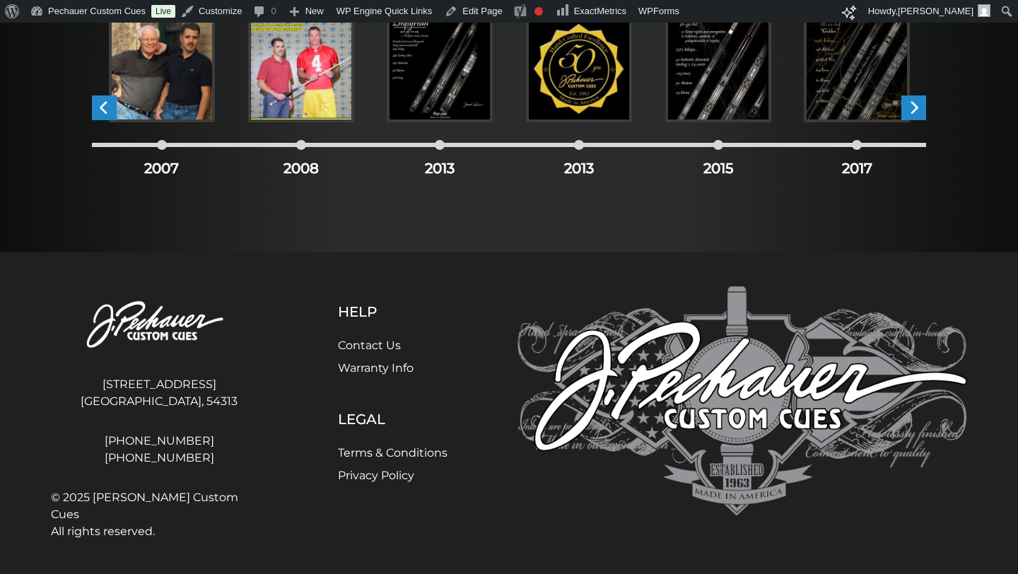
click at [135, 74] on img at bounding box center [162, 69] width 106 height 106
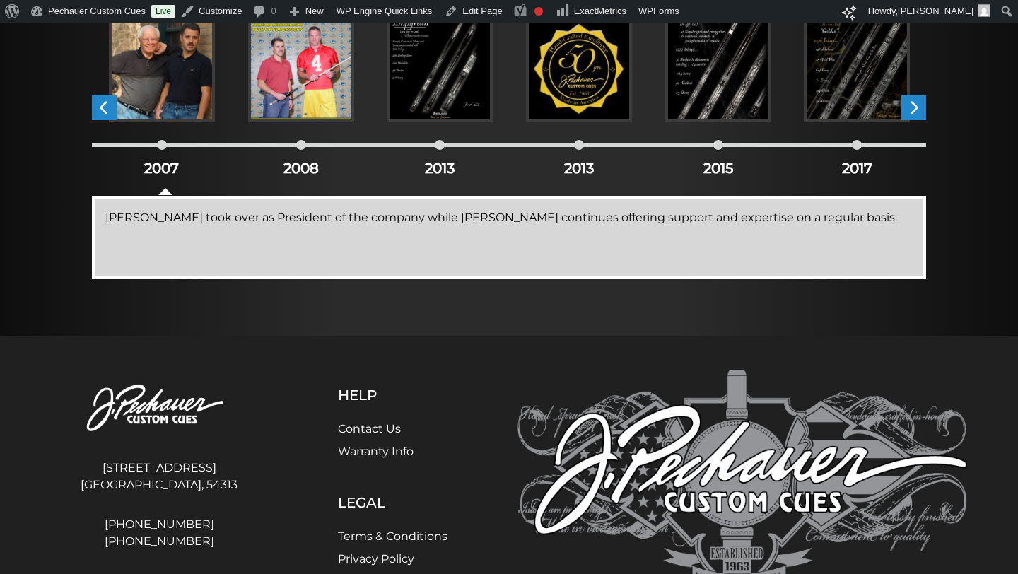
click at [252, 235] on div "Joe Pechauer took over as President of the company while Jerry continues offeri…" at bounding box center [509, 237] width 834 height 83
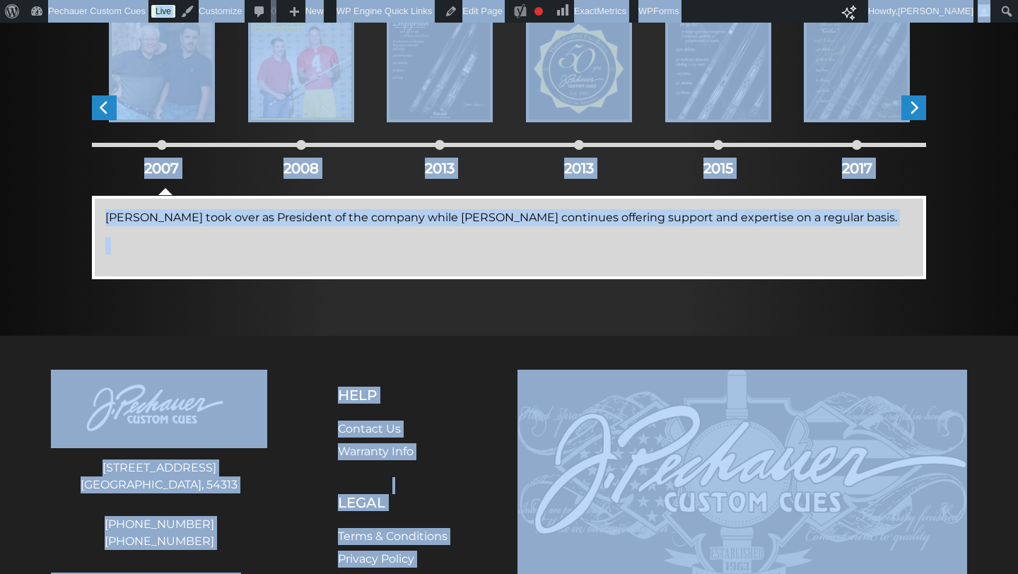
click at [256, 237] on p at bounding box center [508, 245] width 807 height 17
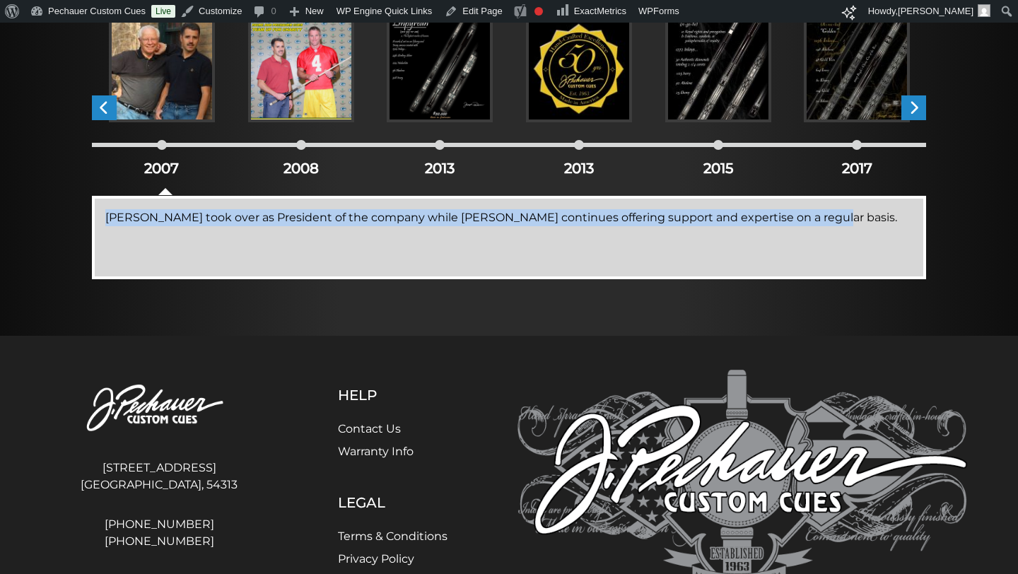
drag, startPoint x: 819, startPoint y: 216, endPoint x: 173, endPoint y: 198, distance: 646.3
click at [173, 199] on div "Joe Pechauer took over as President of the company while Jerry continues offeri…" at bounding box center [509, 237] width 834 height 83
copy p "Joe Pechauer took over as President of the company while Jerry continues offeri…"
click at [294, 81] on img at bounding box center [301, 69] width 106 height 106
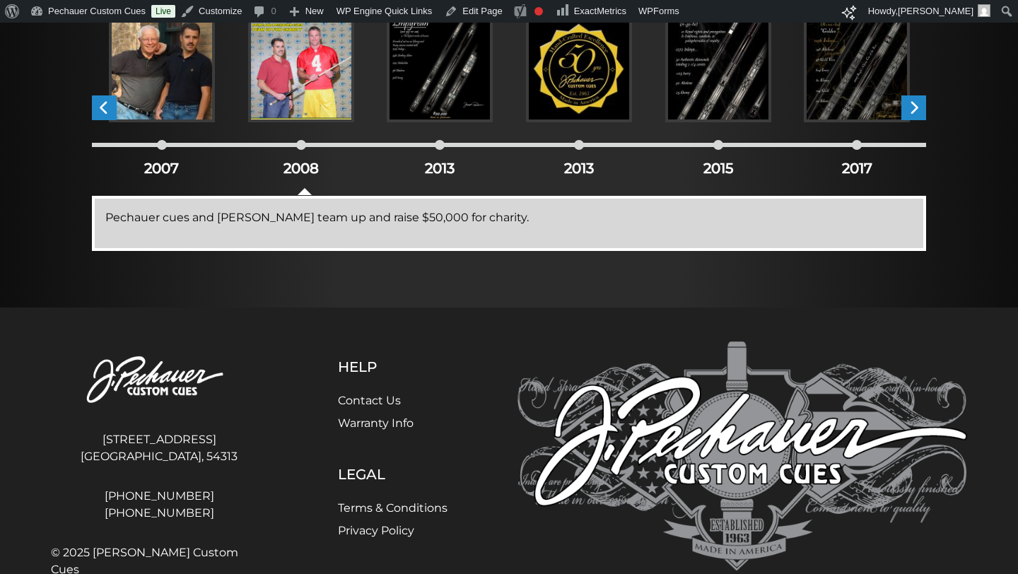
click at [305, 221] on p "Pechauer cues and Brett Favre team up and raise $50,000 for charity." at bounding box center [508, 217] width 807 height 17
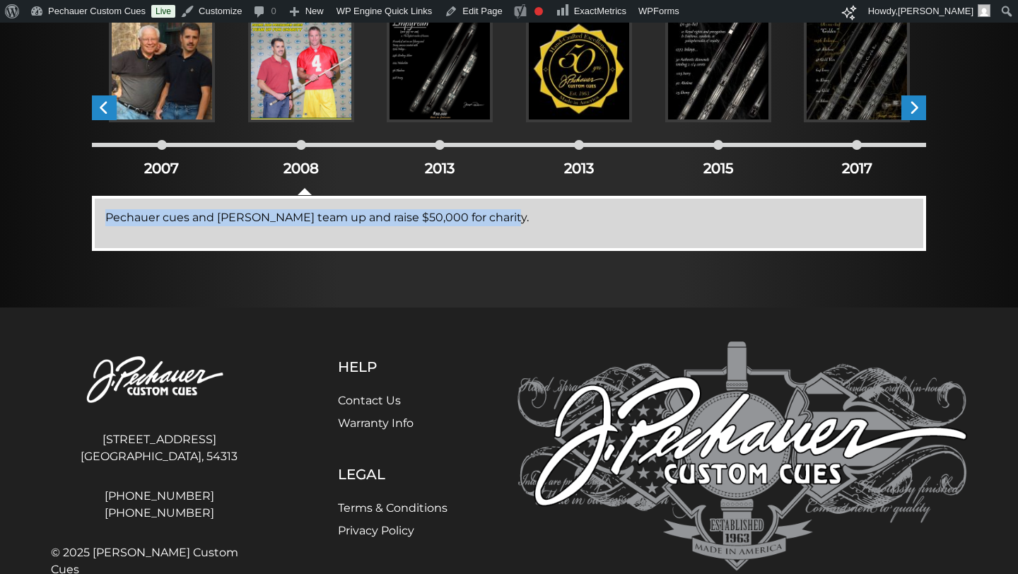
drag, startPoint x: 513, startPoint y: 227, endPoint x: 144, endPoint y: 196, distance: 370.3
click at [144, 196] on div "Pechauer cues and Brett Favre team up and raise $50,000 for charity." at bounding box center [509, 223] width 834 height 55
copy p "Pechauer cues and Brett Favre team up and raise $50,000 for charity."
click at [464, 85] on img at bounding box center [440, 69] width 106 height 106
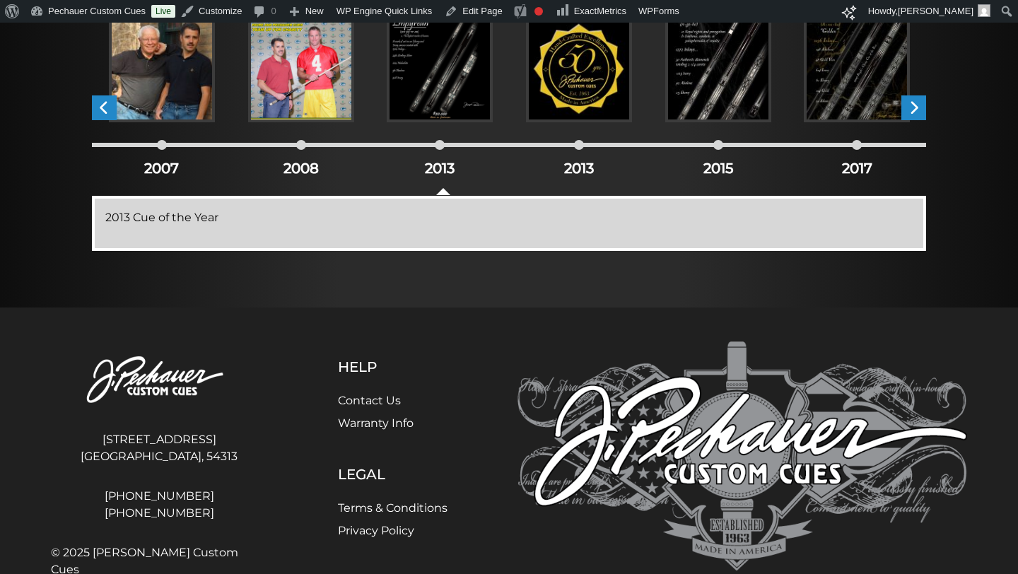
click at [558, 89] on img at bounding box center [579, 69] width 106 height 106
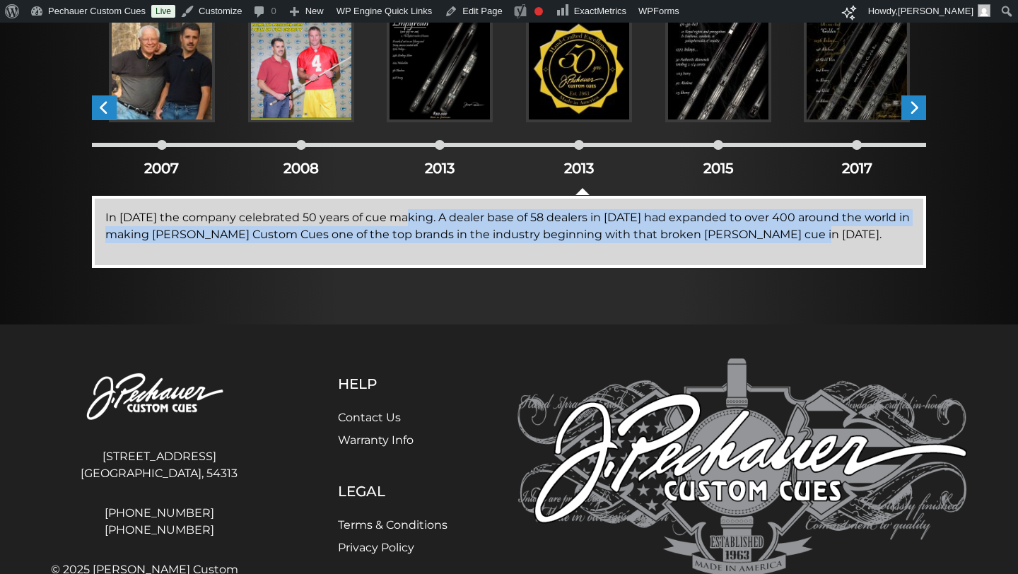
drag, startPoint x: 818, startPoint y: 237, endPoint x: 404, endPoint y: 210, distance: 414.3
click at [404, 210] on p "In 2013 the company celebrated 50 years of cue making. A dealer base of 58 deal…" at bounding box center [508, 226] width 807 height 34
copy p "ng. A dealer base of 58 dealers in 1993 had expanded to over 400 around the wor…"
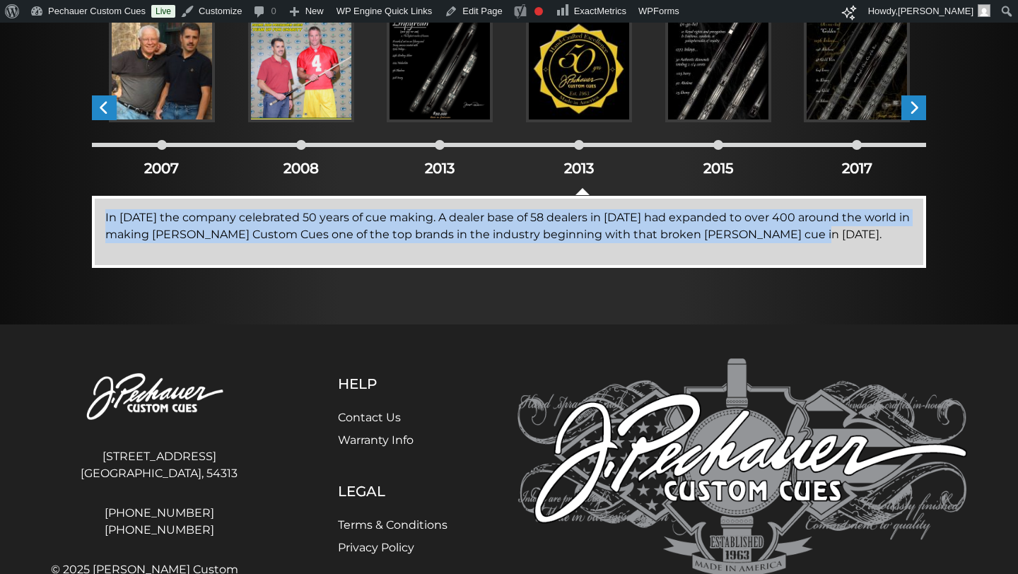
drag, startPoint x: 105, startPoint y: 212, endPoint x: 845, endPoint y: 233, distance: 741.0
click at [845, 234] on p "In 2013 the company celebrated 50 years of cue making. A dealer base of 58 deal…" at bounding box center [508, 226] width 807 height 34
copy p "In 2013 the company celebrated 50 years of cue making. A dealer base of 58 deal…"
click at [435, 78] on img at bounding box center [440, 69] width 106 height 106
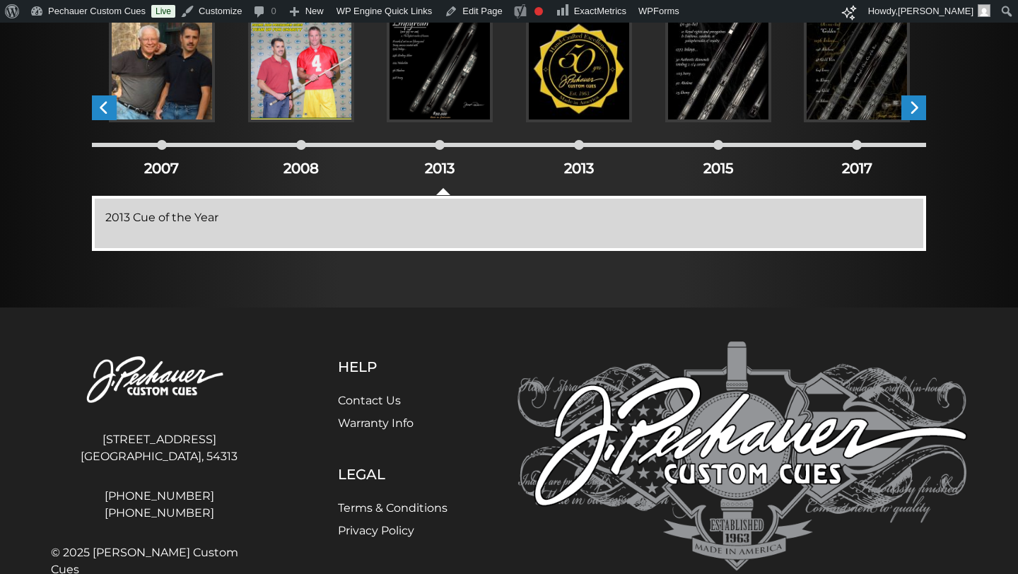
click at [712, 90] on img at bounding box center [718, 69] width 106 height 106
click at [850, 64] on img at bounding box center [857, 69] width 106 height 106
click at [916, 112] on span "›" at bounding box center [913, 107] width 25 height 25
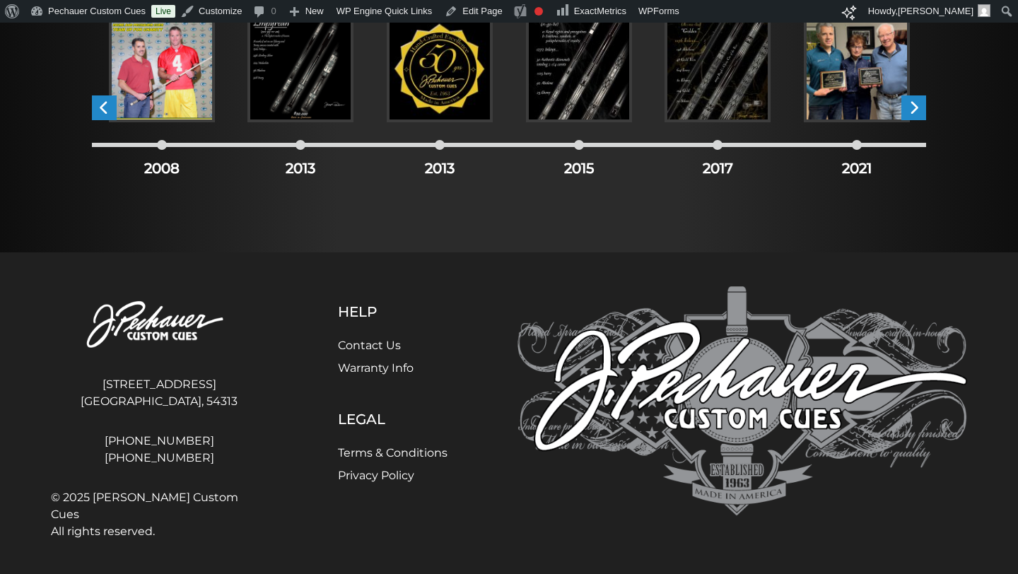
click at [861, 86] on img at bounding box center [857, 69] width 106 height 106
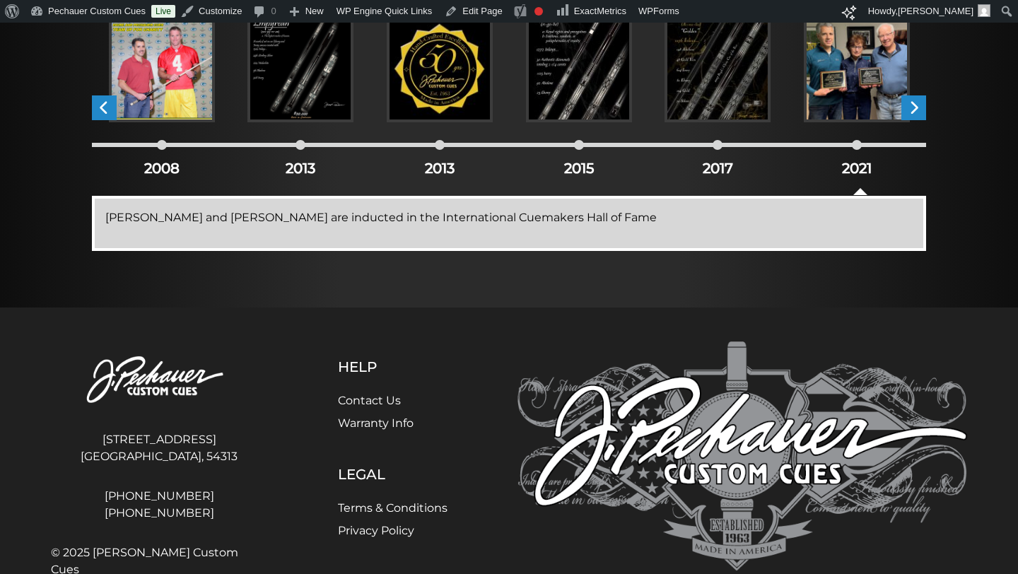
click at [908, 107] on span "›" at bounding box center [913, 107] width 25 height 25
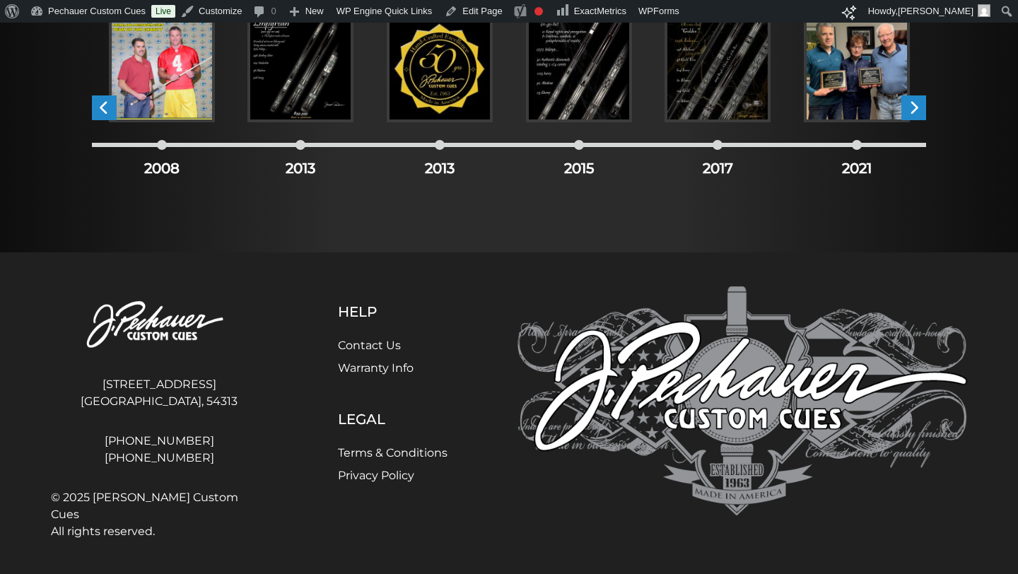
click at [915, 112] on span "›" at bounding box center [913, 107] width 25 height 25
click at [857, 93] on img at bounding box center [857, 69] width 106 height 106
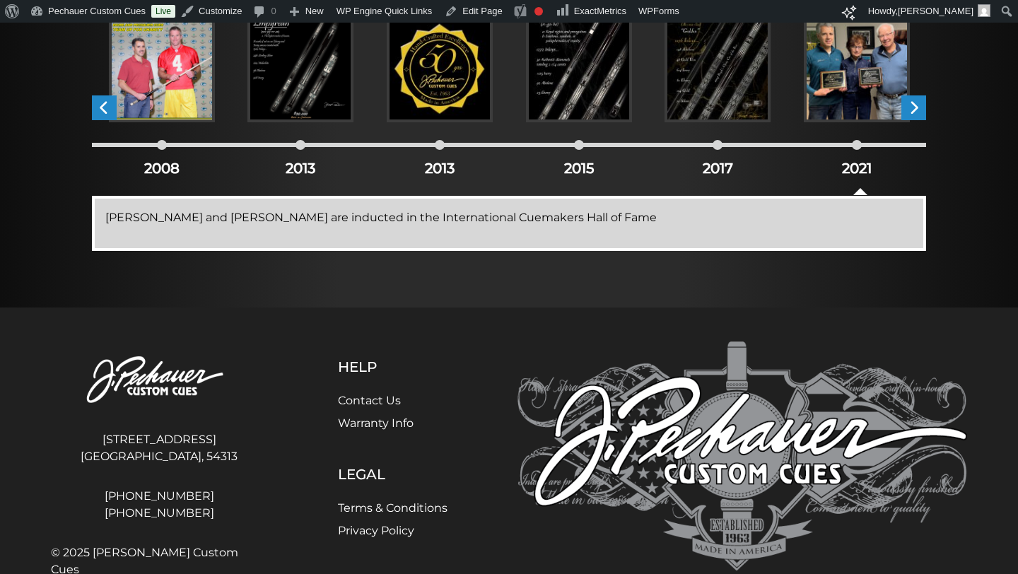
click at [103, 218] on div "Joseph and Jerry Pechauer are inducted in the International Cuemakers Hall of F…" at bounding box center [509, 223] width 834 height 55
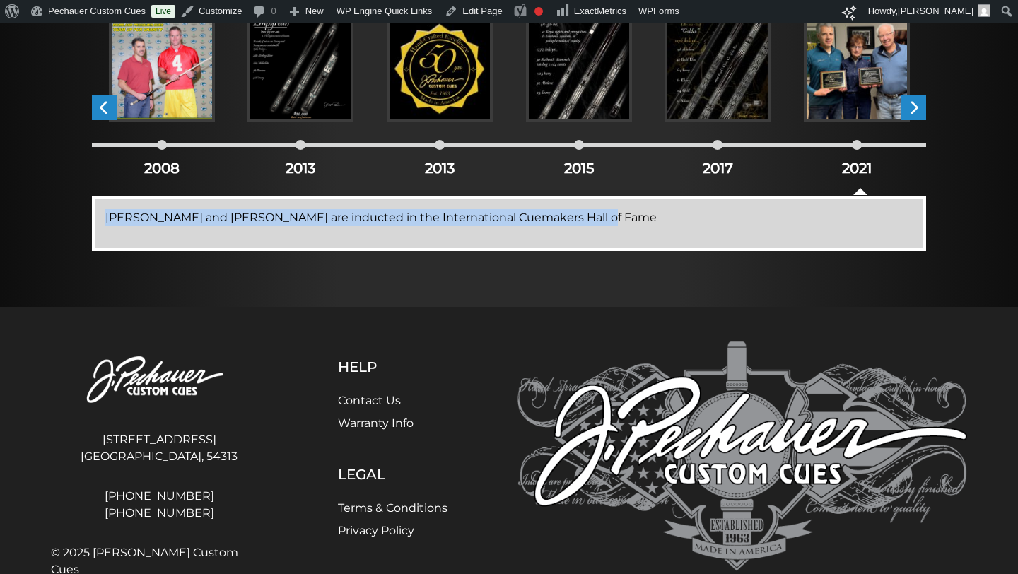
drag, startPoint x: 103, startPoint y: 218, endPoint x: 567, endPoint y: 223, distance: 463.7
click at [567, 223] on div "Joseph and Jerry Pechauer are inducted in the International Cuemakers Hall of F…" at bounding box center [509, 223] width 834 height 55
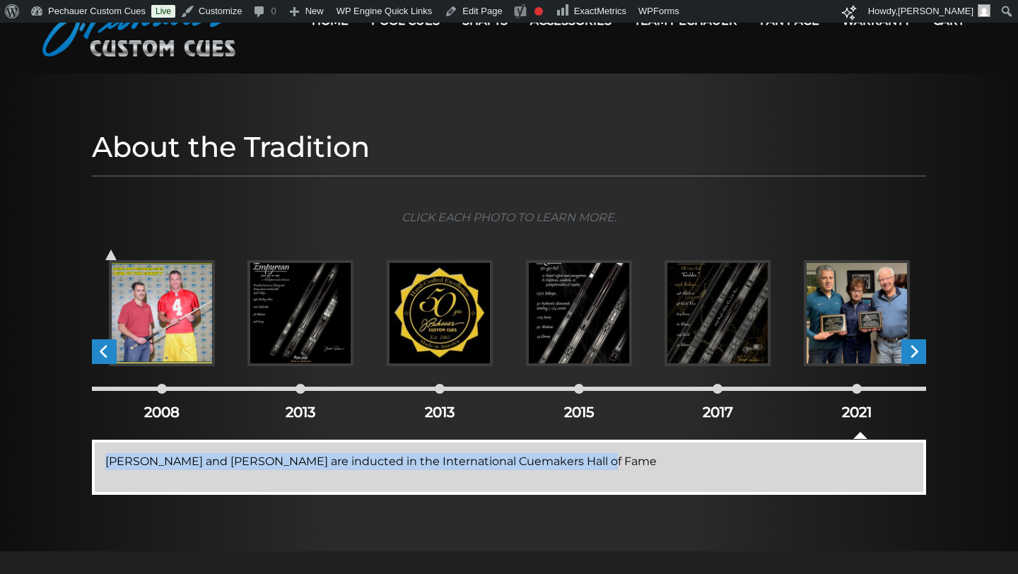
scroll to position [0, 0]
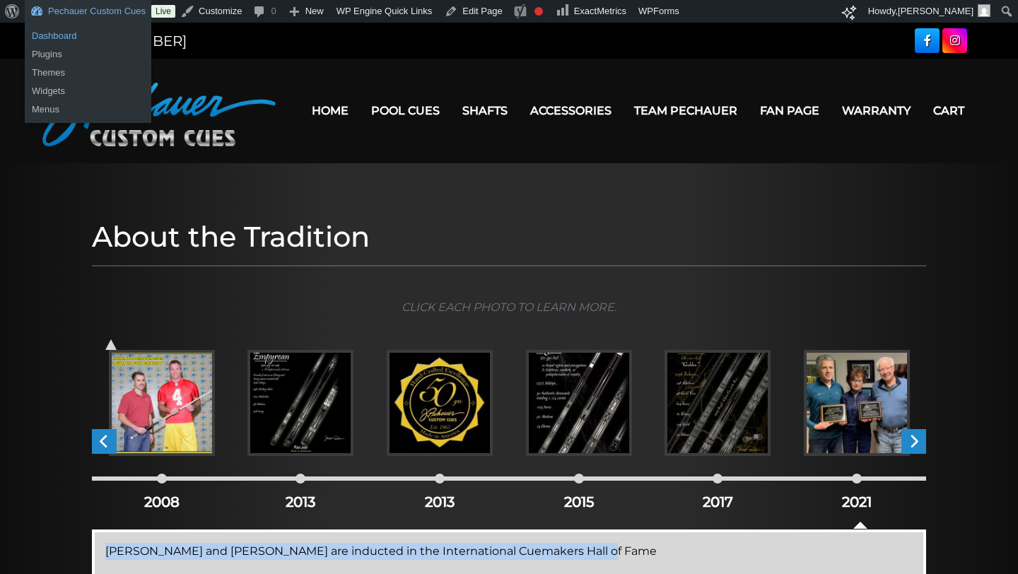
click at [61, 35] on link "Dashboard" at bounding box center [88, 36] width 127 height 18
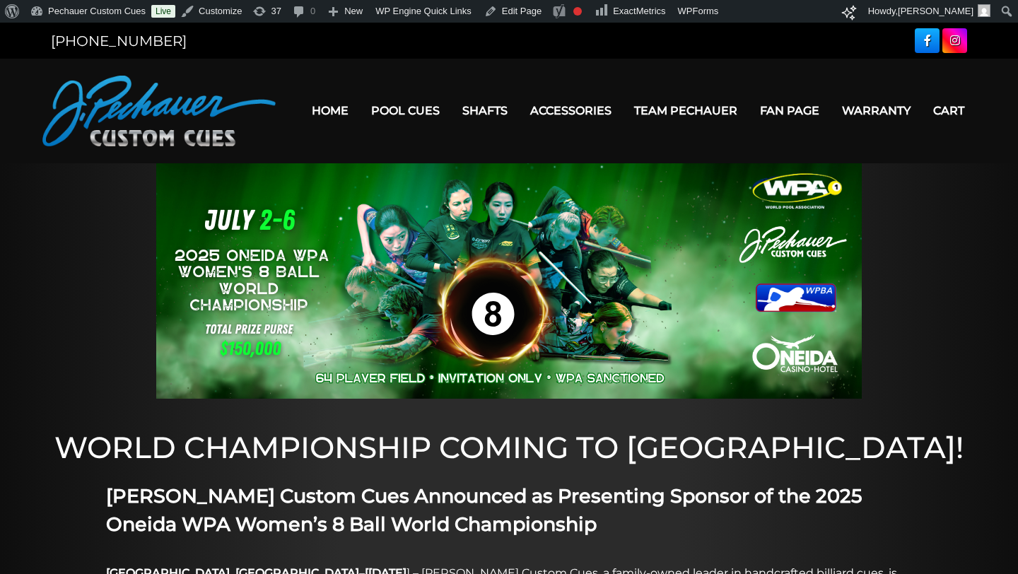
click at [336, 112] on link "Home" at bounding box center [329, 111] width 59 height 36
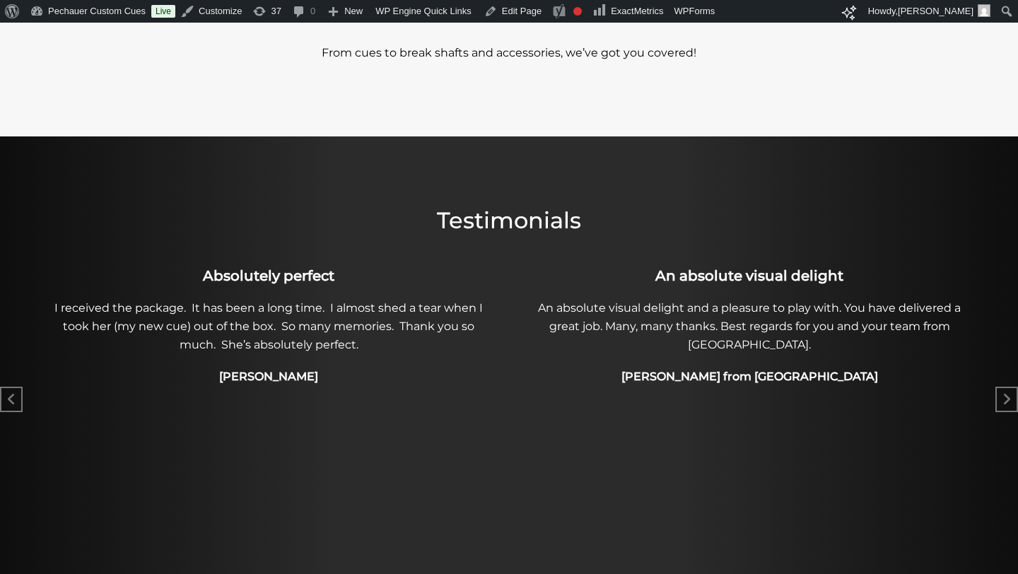
scroll to position [568, 0]
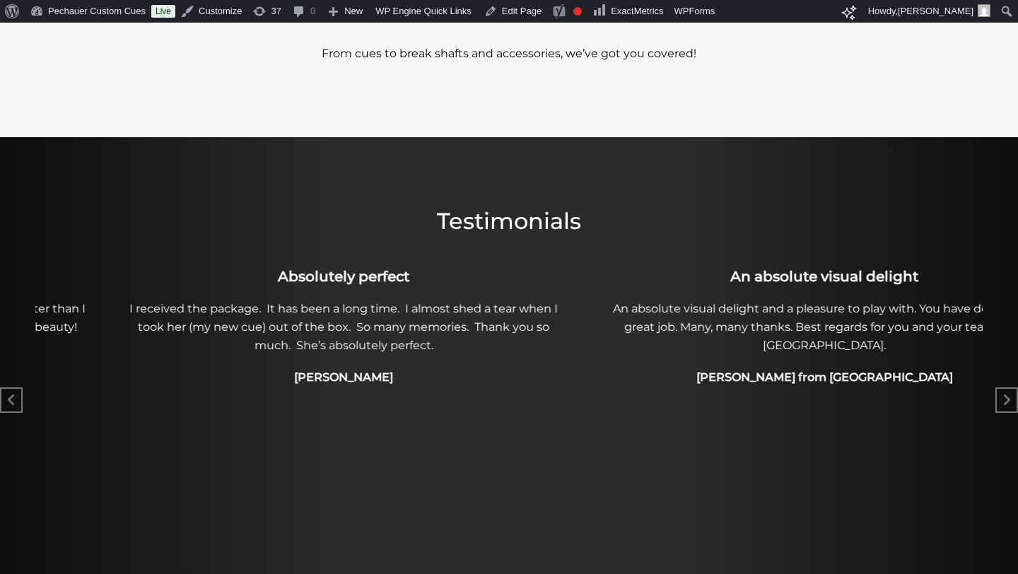
click at [453, 343] on p "I received the package. It has been a long time. I almost shed a tear when I to…" at bounding box center [343, 327] width 465 height 55
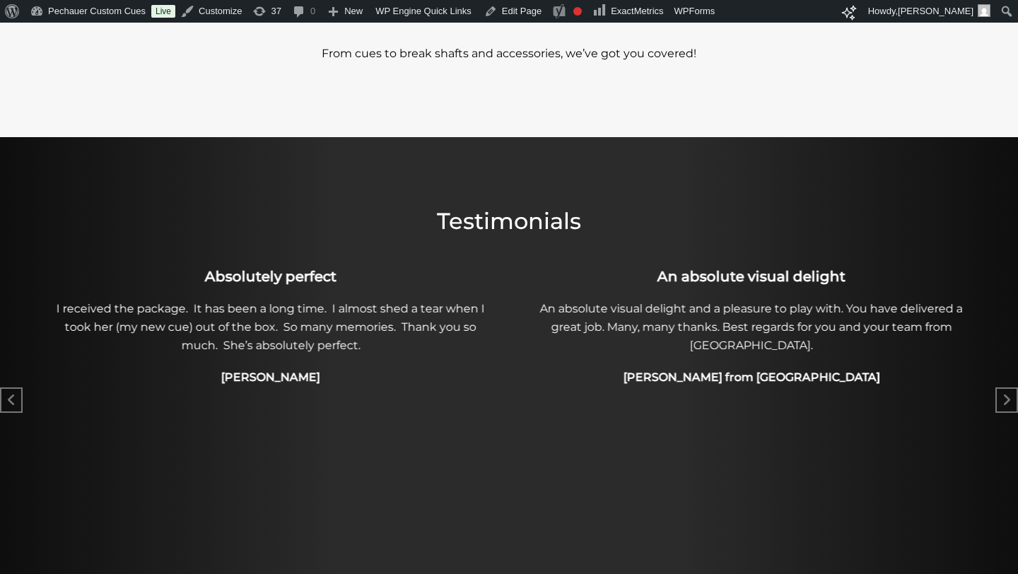
click at [295, 326] on p "I received the package. It has been a long time. I almost shed a tear when I to…" at bounding box center [270, 327] width 465 height 55
click at [295, 324] on p "I received the package. It has been a long time. I almost shed a tear when I to…" at bounding box center [270, 327] width 465 height 55
click at [343, 338] on p "I received the package. It has been a long time. I almost shed a tear when I to…" at bounding box center [268, 327] width 465 height 55
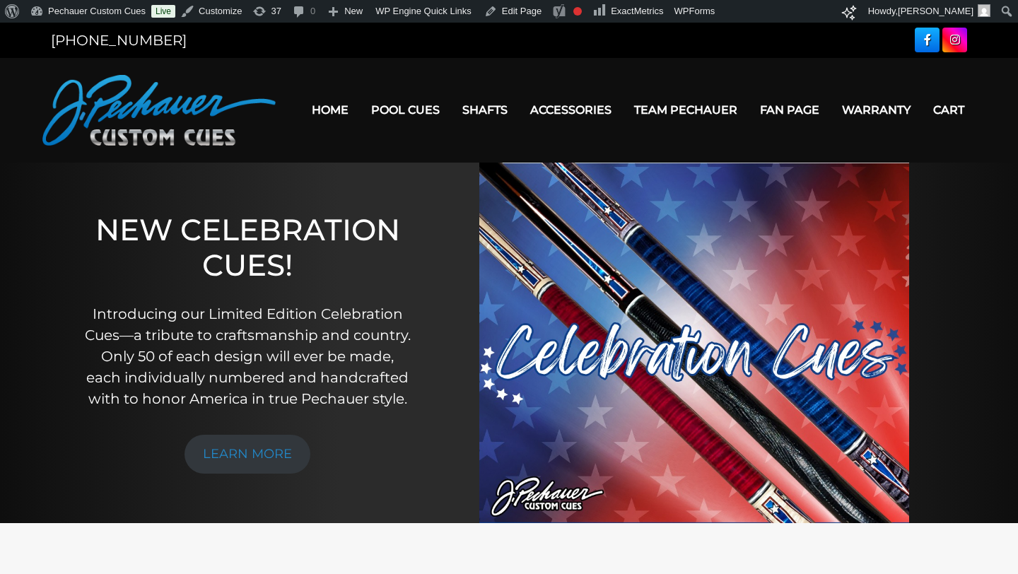
scroll to position [0, 0]
click at [961, 42] on link at bounding box center [954, 40] width 25 height 25
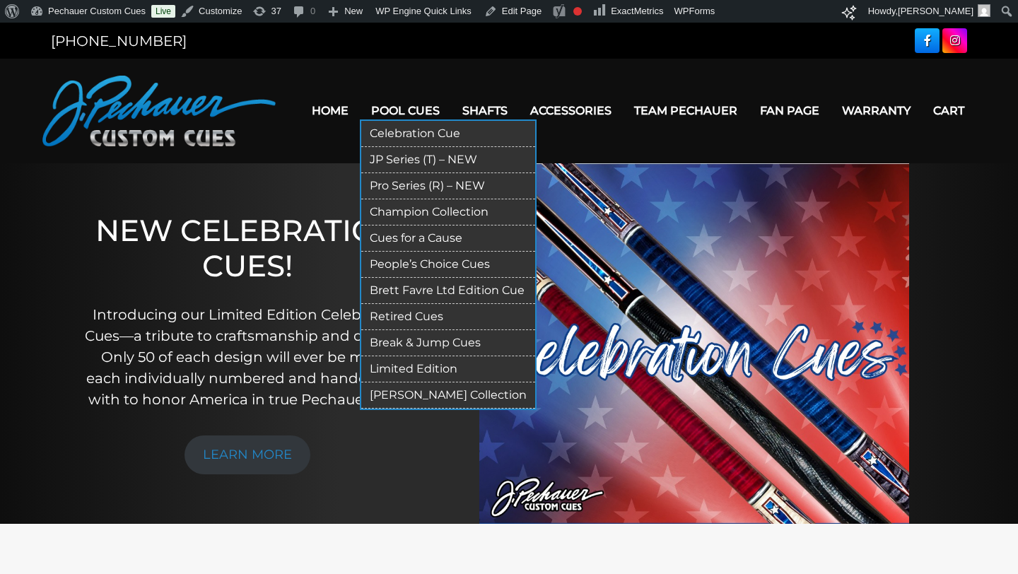
click at [423, 391] on link "[PERSON_NAME] Collection" at bounding box center [448, 395] width 174 height 26
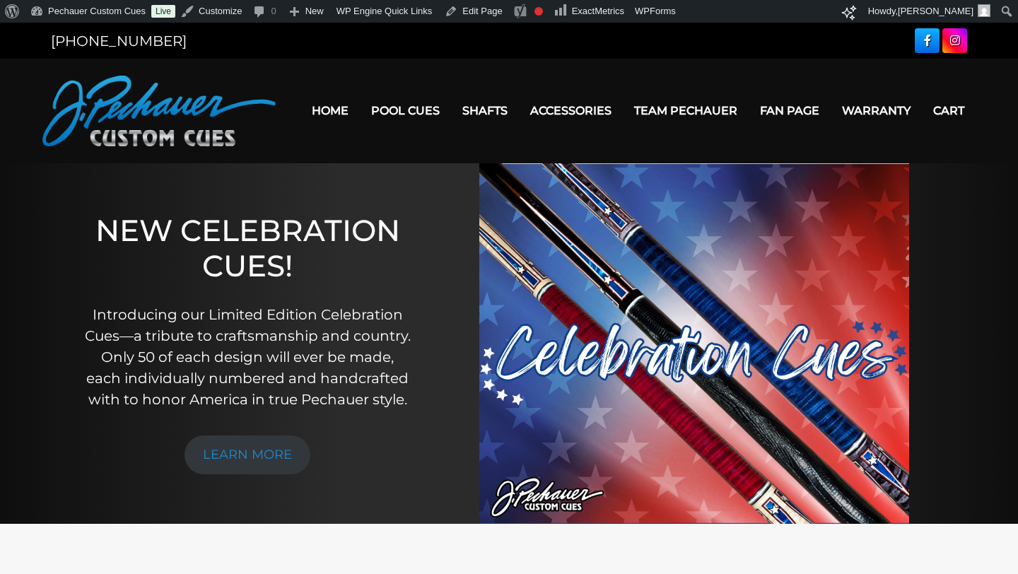
click at [665, 115] on link "Team Pechauer" at bounding box center [686, 111] width 126 height 36
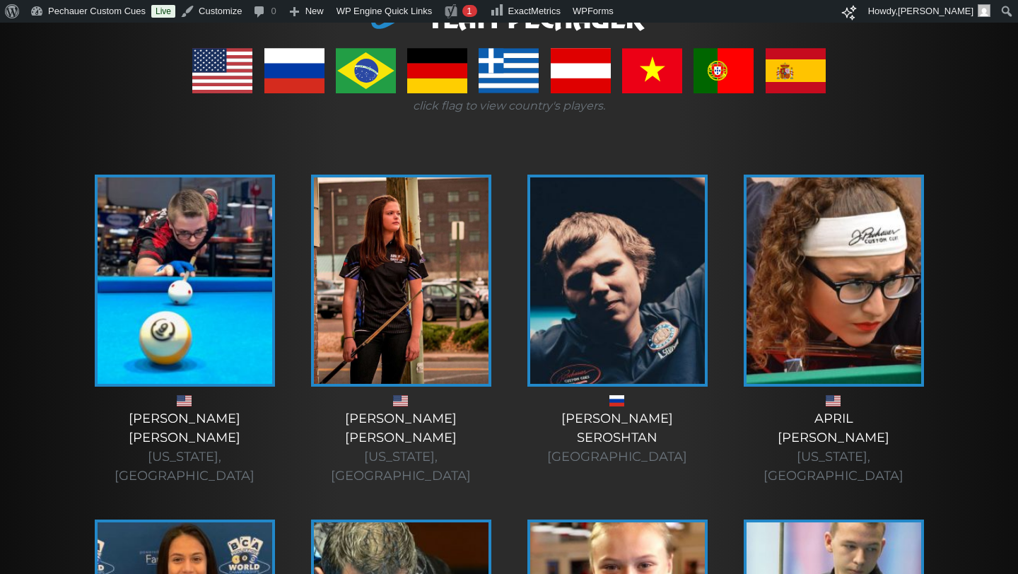
scroll to position [187, 0]
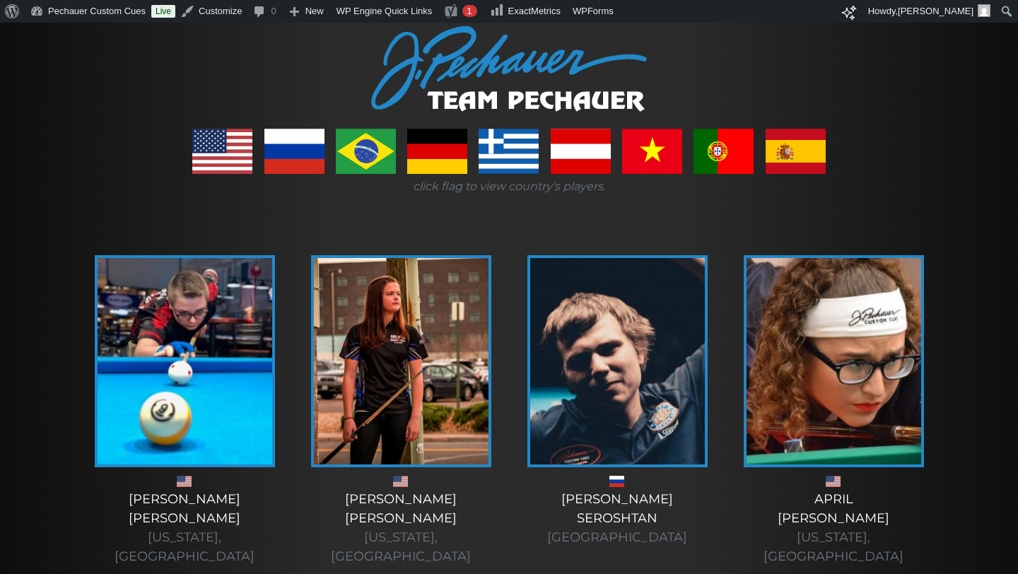
click at [834, 402] on img at bounding box center [833, 361] width 175 height 206
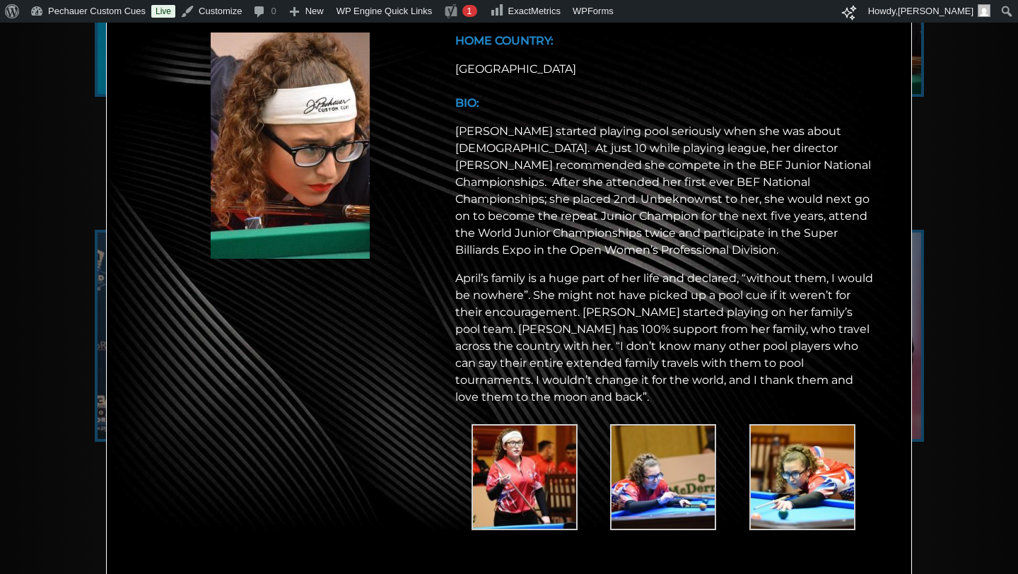
scroll to position [0, 0]
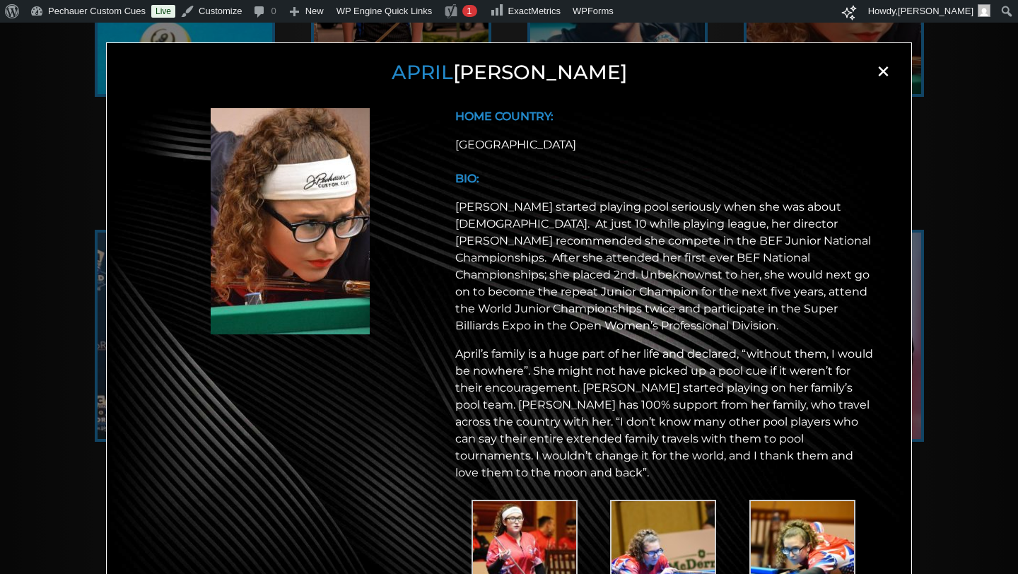
click at [880, 74] on span "×" at bounding box center [882, 71] width 21 height 21
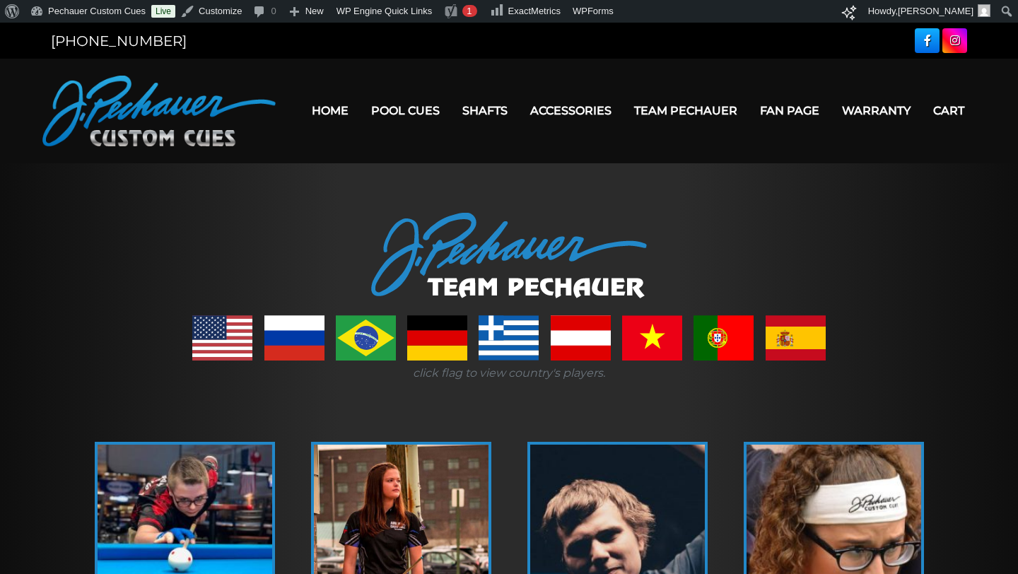
click at [793, 111] on link "Fan Page" at bounding box center [789, 111] width 82 height 36
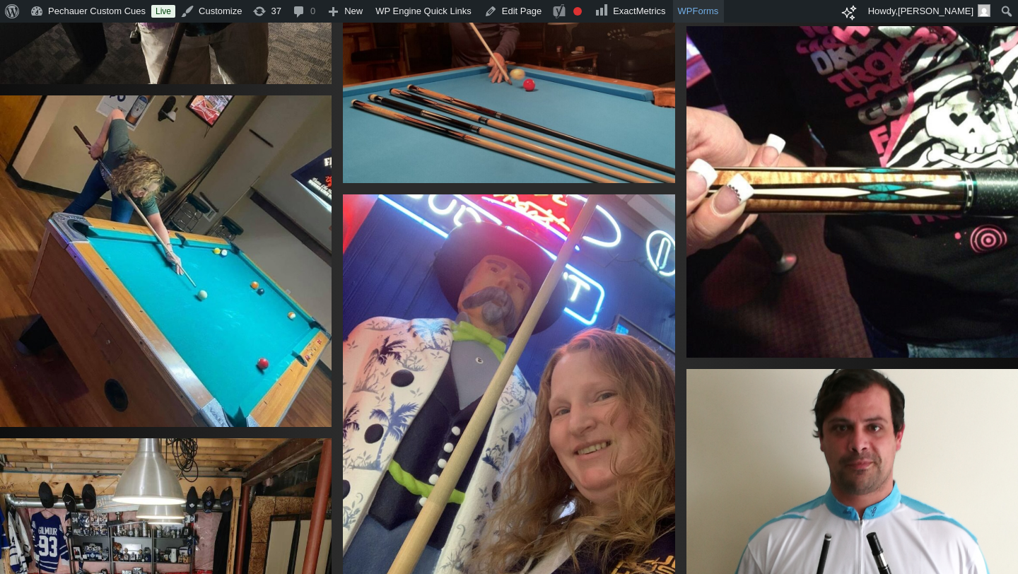
scroll to position [14590, 0]
